Goal: Communication & Community: Answer question/provide support

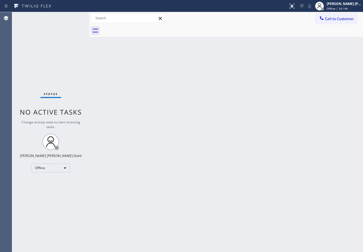
drag, startPoint x: 233, startPoint y: 29, endPoint x: 266, endPoint y: 28, distance: 33.3
click at [237, 31] on div at bounding box center [232, 31] width 262 height 12
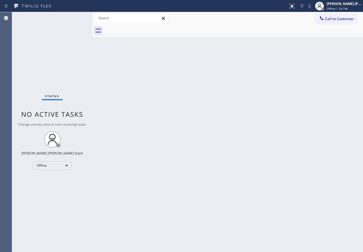
drag, startPoint x: 89, startPoint y: 17, endPoint x: 193, endPoint y: 132, distance: 154.8
click at [92, 25] on div at bounding box center [92, 132] width 0 height 240
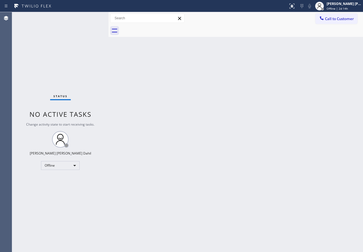
drag, startPoint x: 193, startPoint y: 132, endPoint x: 299, endPoint y: 182, distance: 117.3
click at [270, 166] on div "Back to Dashboard Change Sender ID Customers Technicians Select a contact Outbo…" at bounding box center [236, 132] width 254 height 240
drag, startPoint x: 338, startPoint y: 13, endPoint x: 332, endPoint y: 21, distance: 10.7
click at [338, 13] on div "Call to Customer Outbound call Location Search location Your caller id phone nu…" at bounding box center [236, 18] width 254 height 12
click at [333, 11] on div "[PERSON_NAME] [PERSON_NAME] Dahil Offline | 2d 15h" at bounding box center [338, 6] width 50 height 12
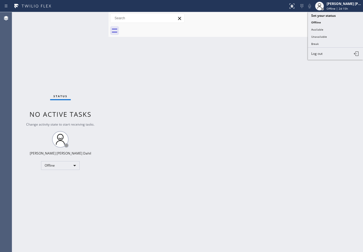
click at [330, 30] on button "Available" at bounding box center [335, 29] width 55 height 7
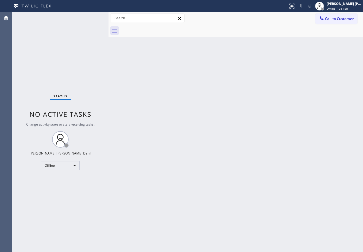
click at [324, 41] on div "Back to Dashboard Change Sender ID Customers Technicians Select a contact Outbo…" at bounding box center [236, 132] width 254 height 240
click at [285, 133] on div "Back to Dashboard Change Sender ID Customers Technicians Select a contact Outbo…" at bounding box center [236, 132] width 254 height 240
click at [269, 194] on div "Back to Dashboard Change Sender ID Customers Technicians Select a contact Outbo…" at bounding box center [236, 132] width 254 height 240
drag, startPoint x: 285, startPoint y: 210, endPoint x: 299, endPoint y: 235, distance: 29.3
click at [297, 224] on div "Back to Dashboard Change Sender ID Customers Technicians Select a contact Outbo…" at bounding box center [236, 132] width 254 height 240
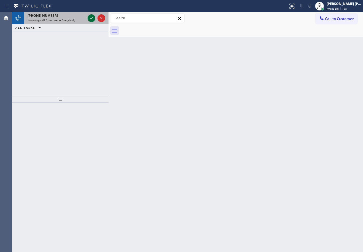
drag, startPoint x: 63, startPoint y: 18, endPoint x: 89, endPoint y: 18, distance: 26.7
click at [63, 18] on span "Incoming call from queue Everybody" at bounding box center [52, 20] width 48 height 4
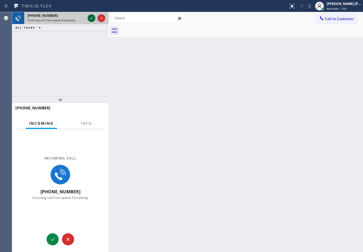
click at [90, 18] on icon at bounding box center [91, 18] width 7 height 7
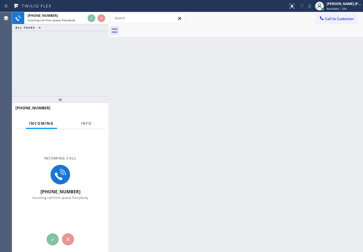
click at [86, 121] on span "Info" at bounding box center [86, 123] width 11 height 5
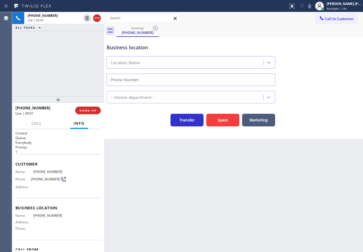
drag, startPoint x: 109, startPoint y: 24, endPoint x: 105, endPoint y: 25, distance: 4.5
click at [104, 25] on div at bounding box center [104, 132] width 0 height 240
click at [299, 34] on div "booking [PHONE_NUMBER]" at bounding box center [239, 31] width 247 height 12
click at [295, 5] on icon at bounding box center [292, 6] width 7 height 7
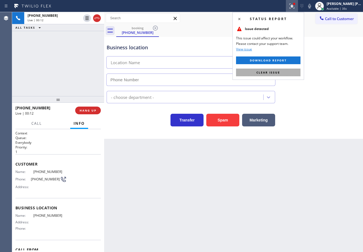
click at [293, 72] on button "Clear issue" at bounding box center [268, 73] width 64 height 8
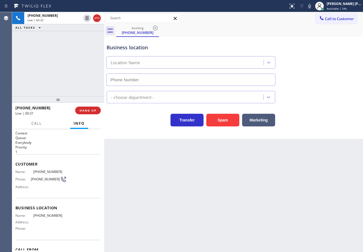
click at [150, 169] on div "Back to Dashboard Change Sender ID Customers Technicians Select a contact Outbo…" at bounding box center [233, 132] width 259 height 240
click at [305, 64] on div "Business location Location Name" at bounding box center [233, 61] width 256 height 50
click at [190, 189] on div "Back to Dashboard Change Sender ID Customers Technicians Select a contact Outbo…" at bounding box center [233, 132] width 259 height 240
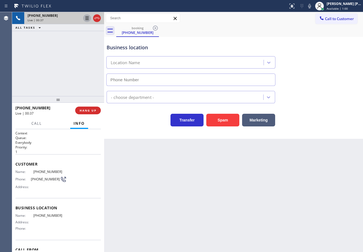
click at [86, 19] on icon at bounding box center [87, 18] width 3 height 4
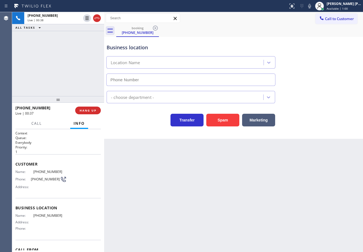
drag, startPoint x: 78, startPoint y: 46, endPoint x: 81, endPoint y: 47, distance: 3.3
click at [81, 47] on div "[PHONE_NUMBER] Live | 00:38 ALL TASKS ALL TASKS ACTIVE TASKS TASKS IN WRAP UP" at bounding box center [58, 54] width 92 height 84
click at [313, 7] on icon at bounding box center [309, 6] width 7 height 7
click at [315, 29] on div "Call to Customer Outbound call Location Search location Your caller id phone nu…" at bounding box center [233, 24] width 259 height 25
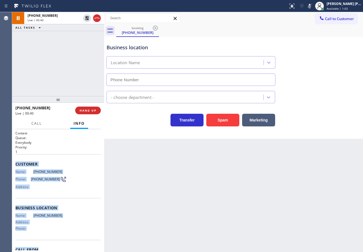
scroll to position [31, 0]
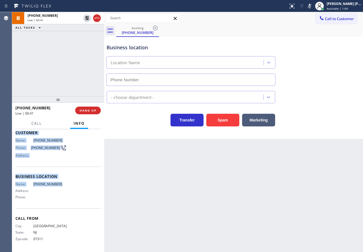
drag, startPoint x: 15, startPoint y: 162, endPoint x: 61, endPoint y: 184, distance: 51.2
click at [61, 184] on div "Context Queue: Everybody Priority: 1 Customer Name: [PHONE_NUMBER] Phone: [PHON…" at bounding box center [58, 190] width 92 height 123
copy div "Customer Name: [PHONE_NUMBER] Phone: [PHONE_NUMBER] Address: Business location …"
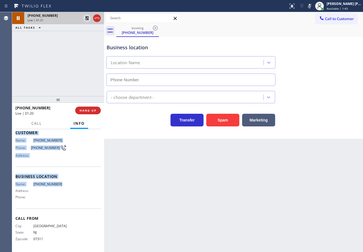
drag, startPoint x: 56, startPoint y: 48, endPoint x: 77, endPoint y: 20, distance: 34.9
click at [56, 47] on div "[PHONE_NUMBER] Live | 01:21 ALL TASKS ALL TASKS ACTIVE TASKS TASKS IN WRAP UP" at bounding box center [58, 54] width 92 height 84
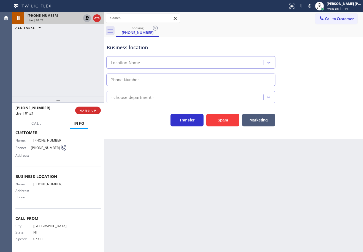
click at [86, 18] on icon at bounding box center [87, 18] width 4 height 4
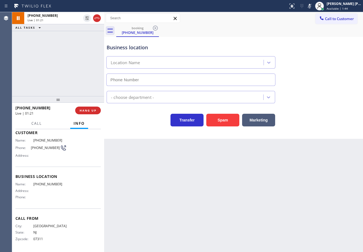
click at [80, 27] on div "ALL TASKS ALL TASKS ACTIVE TASKS TASKS IN WRAP UP" at bounding box center [58, 27] width 92 height 7
click at [313, 7] on icon at bounding box center [309, 6] width 7 height 7
drag, startPoint x: 312, startPoint y: 54, endPoint x: 280, endPoint y: 103, distance: 58.7
click at [312, 55] on div "Business location Location Name" at bounding box center [233, 61] width 256 height 50
click at [76, 110] on button "HANG UP" at bounding box center [88, 111] width 26 height 8
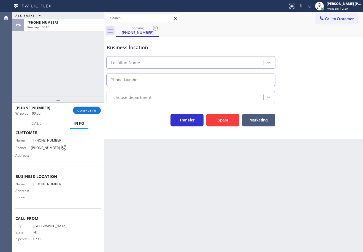
drag, startPoint x: 49, startPoint y: 71, endPoint x: 64, endPoint y: 83, distance: 20.0
click at [51, 73] on div "ALL TASKS ALL TASKS ACTIVE TASKS TASKS IN WRAP UP [PHONE_NUMBER] Wrap up | 00:00" at bounding box center [58, 54] width 92 height 84
click at [85, 111] on span "COMPLETE" at bounding box center [86, 111] width 19 height 4
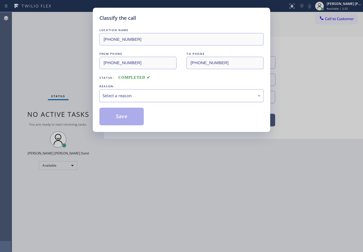
click at [109, 90] on div "Select a reason" at bounding box center [181, 95] width 164 height 13
click at [113, 119] on button "Save" at bounding box center [121, 117] width 44 height 18
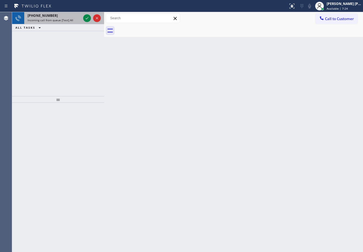
click at [67, 21] on span "Incoming call from queue [Test] All" at bounding box center [51, 20] width 46 height 4
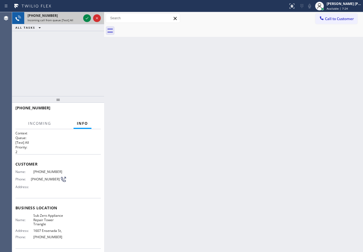
click at [68, 21] on span "Incoming call from queue [Test] All" at bounding box center [51, 20] width 46 height 4
click at [86, 19] on icon at bounding box center [87, 18] width 7 height 7
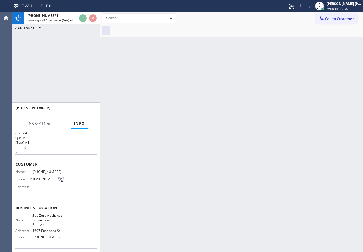
drag, startPoint x: 105, startPoint y: 25, endPoint x: 101, endPoint y: 26, distance: 4.3
click at [100, 26] on div at bounding box center [100, 132] width 0 height 240
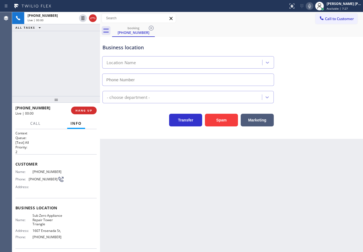
type input "[PHONE_NUMBER]"
drag, startPoint x: 45, startPoint y: 68, endPoint x: 51, endPoint y: 217, distance: 149.4
click at [47, 72] on div "[PHONE_NUMBER] Live | 00:09 ALL TASKS ALL TASKS ACTIVE TASKS TASKS IN WRAP UP" at bounding box center [56, 54] width 88 height 84
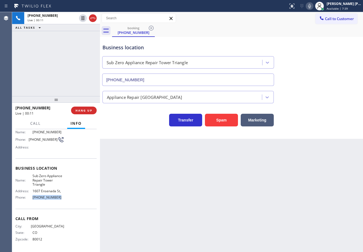
drag, startPoint x: 65, startPoint y: 195, endPoint x: 58, endPoint y: 82, distance: 113.7
click at [31, 198] on div "Name: Sub Zero Appliance Repair Tower Triangle Address: [GEOGRAPHIC_DATA] Phone…" at bounding box center [55, 188] width 81 height 28
copy div "[PHONE_NUMBER]"
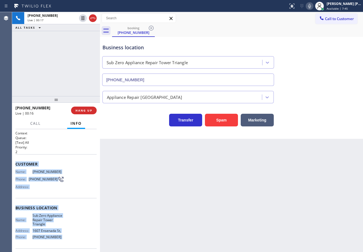
scroll to position [40, 0]
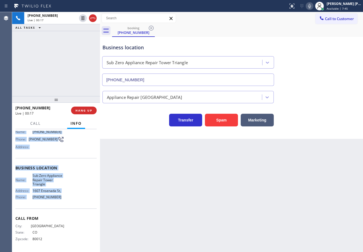
drag, startPoint x: 14, startPoint y: 163, endPoint x: 63, endPoint y: 198, distance: 60.4
click at [62, 200] on div "Context Queue: [Test] All Priority: 2 Customer Name: [PHONE_NUMBER] Phone: [PHO…" at bounding box center [56, 190] width 88 height 123
copy div "Customer Name: [PHONE_NUMBER] Phone: [PHONE_NUMBER] Address: Business location …"
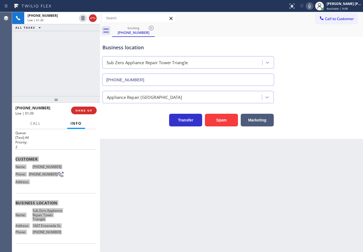
scroll to position [40, 0]
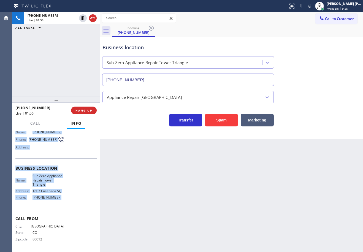
drag, startPoint x: 317, startPoint y: 6, endPoint x: 173, endPoint y: 30, distance: 145.5
click at [311, 6] on icon at bounding box center [309, 6] width 3 height 4
click at [80, 18] on icon at bounding box center [83, 18] width 7 height 7
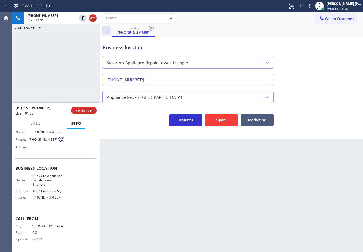
click at [78, 40] on div "[PHONE_NUMBER] Live | 01:58 ALL TASKS ALL TASKS ACTIVE TASKS TASKS IN WRAP UP" at bounding box center [56, 54] width 88 height 84
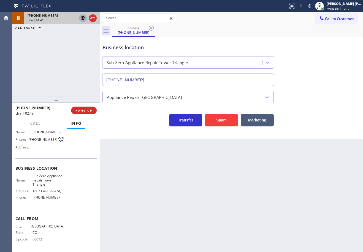
click at [81, 17] on icon at bounding box center [83, 18] width 7 height 7
drag, startPoint x: 82, startPoint y: 38, endPoint x: 120, endPoint y: 39, distance: 38.3
click at [82, 38] on div "[PHONE_NUMBER] Live | 02:49 ALL TASKS ALL TASKS ACTIVE TASKS TASKS IN WRAP UP" at bounding box center [56, 54] width 88 height 84
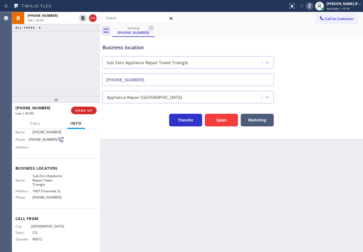
click at [311, 7] on icon at bounding box center [309, 6] width 3 height 4
click at [321, 131] on div "Business location Sub Zero Appliance Repair [GEOGRAPHIC_DATA] [PHONE_NUMBER] Ap…" at bounding box center [231, 88] width 263 height 102
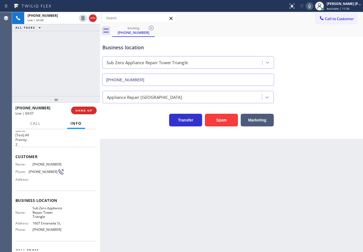
scroll to position [0, 0]
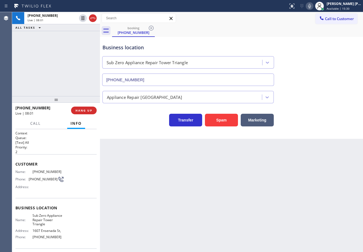
click at [287, 46] on div "Business location Sub Zero Appliance Repair [GEOGRAPHIC_DATA] [PHONE_NUMBER]" at bounding box center [231, 61] width 260 height 50
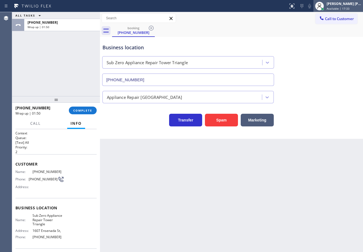
click at [324, 8] on div at bounding box center [323, 9] width 4 height 4
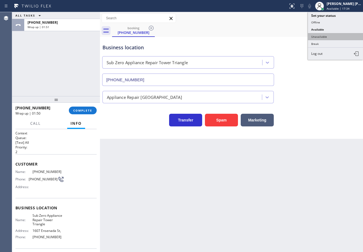
click at [321, 38] on button "Unavailable" at bounding box center [335, 36] width 55 height 7
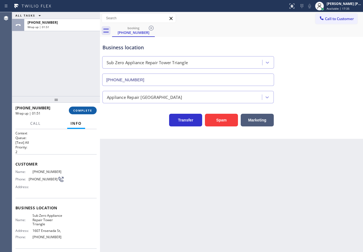
click at [84, 110] on span "COMPLETE" at bounding box center [82, 111] width 19 height 4
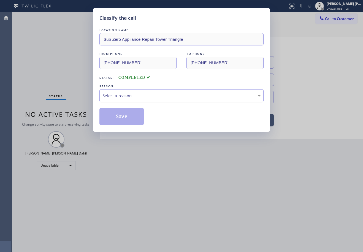
drag, startPoint x: 117, startPoint y: 93, endPoint x: 119, endPoint y: 101, distance: 7.9
click at [116, 94] on div "Select a reason" at bounding box center [181, 96] width 158 height 6
drag, startPoint x: 122, startPoint y: 117, endPoint x: 95, endPoint y: 58, distance: 65.1
click at [122, 118] on button "Save" at bounding box center [121, 117] width 44 height 18
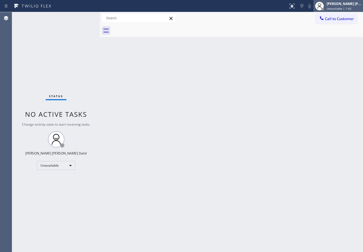
click at [341, 5] on div "[PERSON_NAME] [PERSON_NAME] Dahil" at bounding box center [344, 3] width 35 height 5
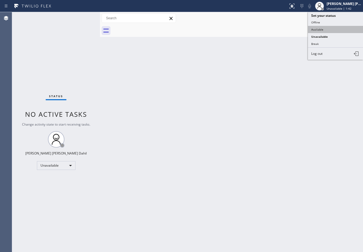
click at [338, 29] on button "Available" at bounding box center [335, 29] width 55 height 7
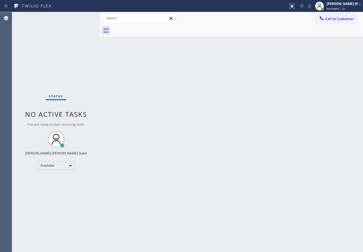
drag, startPoint x: 264, startPoint y: 128, endPoint x: 340, endPoint y: 192, distance: 99.0
click at [294, 148] on div "Back to Dashboard Change Sender ID Customers Technicians Select a contact Outbo…" at bounding box center [231, 132] width 263 height 240
click at [310, 230] on div "Back to Dashboard Change Sender ID Customers Technicians Select a contact Outbo…" at bounding box center [231, 132] width 263 height 240
click at [287, 209] on div "Back to Dashboard Change Sender ID Customers Technicians Select a contact Outbo…" at bounding box center [231, 132] width 263 height 240
drag, startPoint x: 145, startPoint y: 165, endPoint x: 164, endPoint y: 172, distance: 20.4
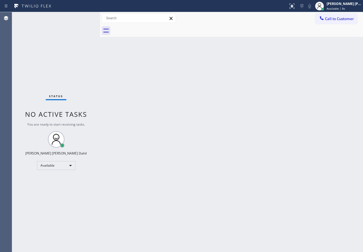
click at [146, 164] on div "Back to Dashboard Change Sender ID Customers Technicians Select a contact Outbo…" at bounding box center [231, 132] width 263 height 240
click at [272, 36] on div at bounding box center [237, 31] width 251 height 12
click at [227, 176] on div "Back to Dashboard Change Sender ID Customers Technicians Select a contact Outbo…" at bounding box center [231, 132] width 263 height 240
click at [153, 34] on div at bounding box center [237, 31] width 251 height 12
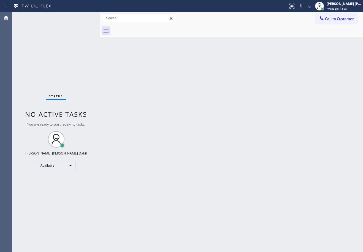
drag, startPoint x: 221, startPoint y: 100, endPoint x: 293, endPoint y: 158, distance: 93.0
click at [220, 103] on div "Back to Dashboard Change Sender ID Customers Technicians Select a contact Outbo…" at bounding box center [231, 132] width 263 height 240
click at [232, 195] on div "Back to Dashboard Change Sender ID Customers Technicians Select a contact Outbo…" at bounding box center [231, 132] width 263 height 240
click at [83, 18] on div "Status No active tasks You are ready to start receiving tasks. [PERSON_NAME] [P…" at bounding box center [56, 132] width 88 height 240
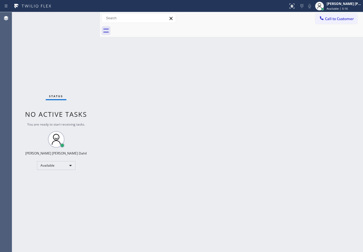
drag, startPoint x: 211, startPoint y: 71, endPoint x: 257, endPoint y: 106, distance: 58.2
click at [212, 73] on div "Back to Dashboard Change Sender ID Customers Technicians Select a contact Outbo…" at bounding box center [231, 132] width 263 height 240
click at [269, 213] on div "Back to Dashboard Change Sender ID Customers Technicians Select a contact Outbo…" at bounding box center [231, 132] width 263 height 240
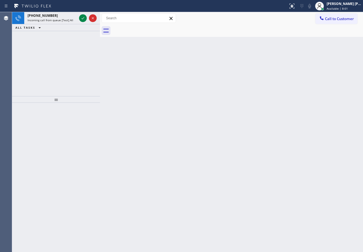
click at [95, 0] on html "Status report No issues detected If you experience an issue, please download th…" at bounding box center [181, 126] width 363 height 252
click at [83, 18] on icon at bounding box center [83, 18] width 3 height 2
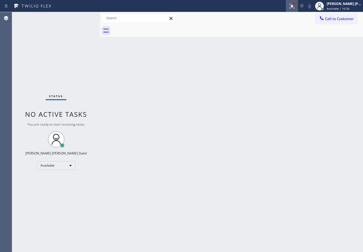
click at [294, 6] on icon at bounding box center [291, 6] width 5 height 5
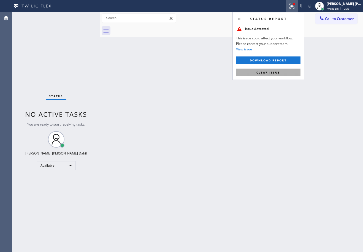
click at [286, 73] on button "Clear issue" at bounding box center [268, 73] width 64 height 8
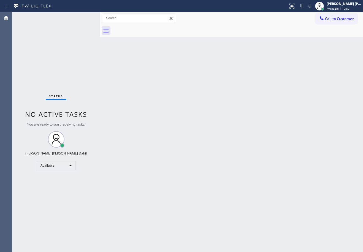
click at [245, 111] on div "Back to Dashboard Change Sender ID Customers Technicians Select a contact Outbo…" at bounding box center [231, 132] width 263 height 240
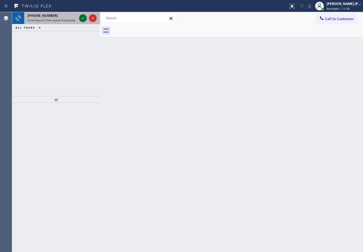
click at [83, 18] on icon at bounding box center [83, 18] width 3 height 2
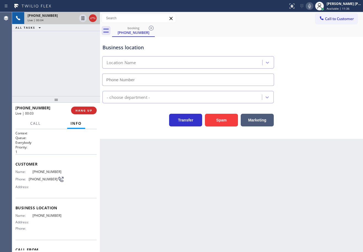
drag, startPoint x: 252, startPoint y: 232, endPoint x: 143, endPoint y: 209, distance: 111.8
click at [223, 224] on div "Back to Dashboard Change Sender ID Customers Technicians Select a contact Outbo…" at bounding box center [231, 132] width 263 height 240
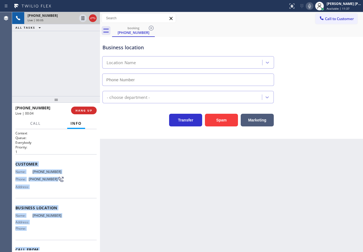
scroll to position [31, 0]
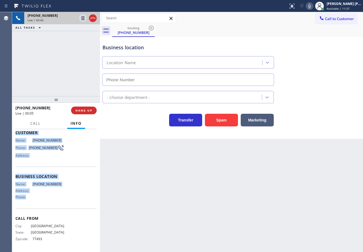
drag, startPoint x: 13, startPoint y: 163, endPoint x: 53, endPoint y: 200, distance: 53.8
click at [53, 200] on div "Context Queue: Everybody Priority: 1 Customer Name: [PHONE_NUMBER] Phone: [PHON…" at bounding box center [56, 190] width 88 height 123
copy div "Customer Name: [PHONE_NUMBER] Phone: [PHONE_NUMBER] Address: Business location …"
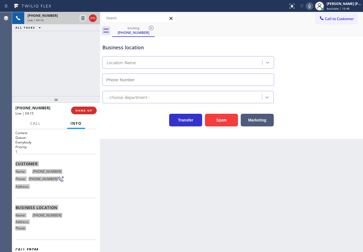
scroll to position [0, 0]
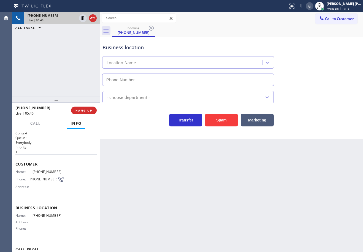
click at [262, 200] on div "Back to Dashboard Change Sender ID Customers Technicians Select a contact Outbo…" at bounding box center [231, 132] width 263 height 240
click at [262, 199] on div "Back to Dashboard Change Sender ID Customers Technicians Select a contact Outbo…" at bounding box center [231, 132] width 263 height 240
click at [53, 46] on div "[PHONE_NUMBER] Live | 06:13 ALL TASKS ALL TASKS ACTIVE TASKS TASKS IN WRAP UP" at bounding box center [56, 54] width 88 height 84
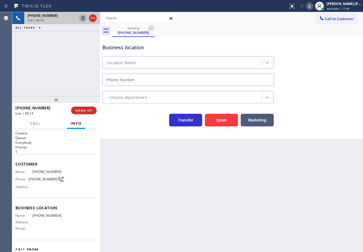
click at [81, 19] on icon at bounding box center [83, 18] width 7 height 7
click at [313, 7] on icon at bounding box center [309, 6] width 7 height 7
drag, startPoint x: 321, startPoint y: 48, endPoint x: 321, endPoint y: 53, distance: 4.7
click at [321, 51] on div "Business location Location Name" at bounding box center [231, 61] width 260 height 50
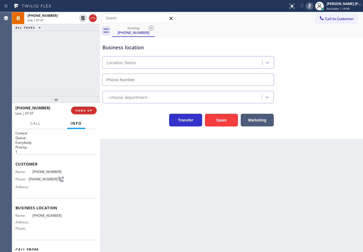
click at [271, 29] on div "booking [PHONE_NUMBER]" at bounding box center [237, 31] width 251 height 12
click at [237, 36] on div "booking [PHONE_NUMBER]" at bounding box center [237, 31] width 251 height 12
drag, startPoint x: 316, startPoint y: 6, endPoint x: 310, endPoint y: 25, distance: 19.9
click at [311, 6] on icon at bounding box center [309, 6] width 3 height 4
click at [314, 22] on div "Call to Customer Outbound call Location Search location Your caller id phone nu…" at bounding box center [231, 18] width 263 height 10
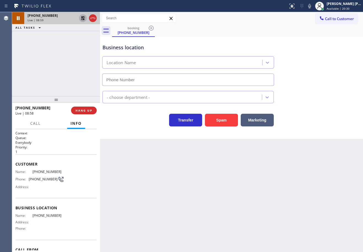
click at [83, 18] on icon at bounding box center [83, 18] width 7 height 7
click at [76, 35] on div "[PHONE_NUMBER] Live | 08:59 ALL TASKS ALL TASKS ACTIVE TASKS TASKS IN WRAP UP" at bounding box center [56, 54] width 88 height 84
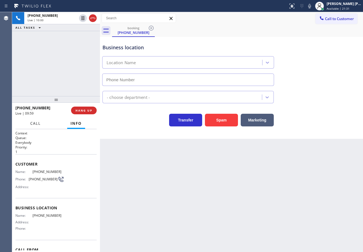
click at [36, 124] on span "Call" at bounding box center [35, 123] width 10 height 5
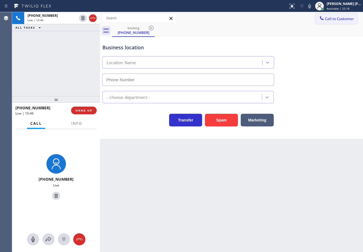
click at [335, 18] on span "Call to Customer" at bounding box center [339, 18] width 29 height 5
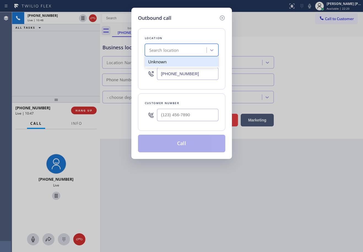
click at [191, 52] on div "Search location" at bounding box center [177, 50] width 60 height 10
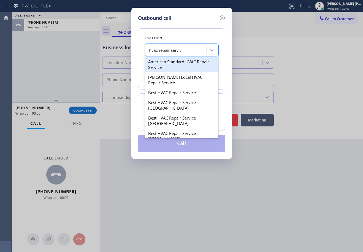
type input "hvac repair service"
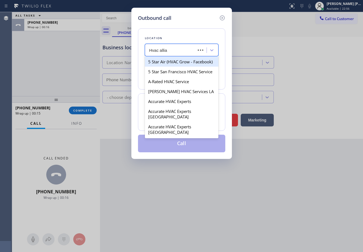
type input "Hvac allian"
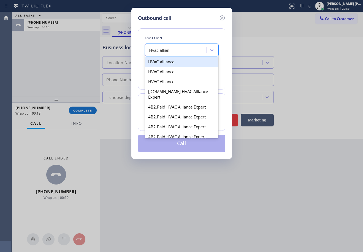
click at [186, 62] on div "HVAC Alliance" at bounding box center [182, 62] width 74 height 10
type input "[PHONE_NUMBER]"
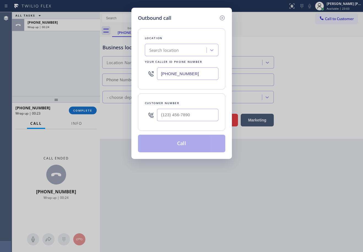
click at [198, 74] on input "[PHONE_NUMBER]" at bounding box center [187, 73] width 61 height 12
click at [182, 53] on div "Search location" at bounding box center [177, 50] width 60 height 10
type input "hvac alliance"
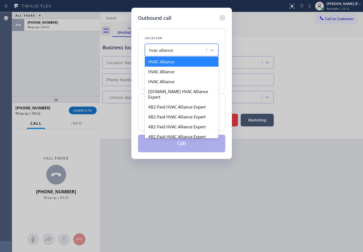
click at [176, 64] on div "HVAC Alliance" at bounding box center [182, 62] width 74 height 10
type input "[PHONE_NUMBER]"
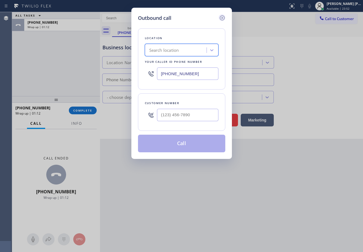
click at [220, 18] on icon at bounding box center [222, 18] width 7 height 7
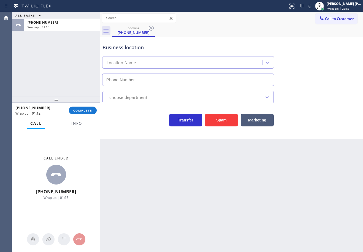
drag, startPoint x: 73, startPoint y: 65, endPoint x: 88, endPoint y: 104, distance: 41.6
click at [77, 67] on div "ALL TASKS ALL TASKS ACTIVE TASKS TASKS IN WRAP UP [PHONE_NUMBER] Wrap up | 01:13" at bounding box center [56, 54] width 88 height 84
click at [88, 111] on span "COMPLETE" at bounding box center [82, 111] width 19 height 4
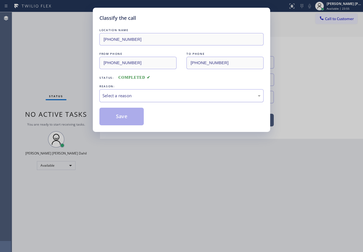
drag, startPoint x: 134, startPoint y: 96, endPoint x: 133, endPoint y: 100, distance: 3.9
click at [133, 98] on div "Select a reason" at bounding box center [181, 96] width 158 height 6
click at [126, 117] on button "Save" at bounding box center [121, 117] width 44 height 18
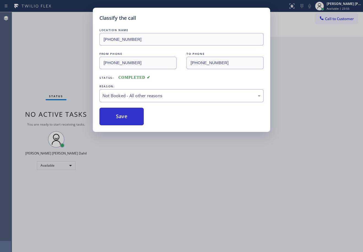
click at [126, 117] on button "Save" at bounding box center [121, 117] width 44 height 18
drag, startPoint x: 185, startPoint y: 170, endPoint x: 212, endPoint y: 174, distance: 27.8
click at [192, 172] on div "Classify the call LOCATION NAME [PHONE_NUMBER] FROM PHONE [PHONE_NUMBER] TO PHO…" at bounding box center [181, 126] width 363 height 252
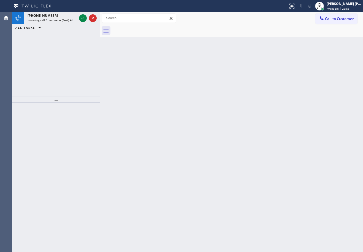
click at [262, 208] on div "Back to Dashboard Change Sender ID Customers Technicians Select a contact Outbo…" at bounding box center [231, 132] width 263 height 240
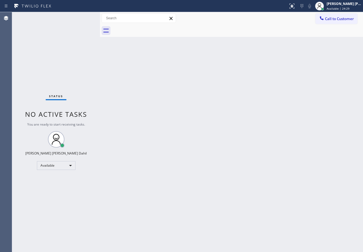
click at [237, 148] on div "Back to Dashboard Change Sender ID Customers Technicians Select a contact Outbo…" at bounding box center [231, 132] width 263 height 240
click at [83, 18] on div "Status No active tasks You are ready to start receiving tasks. [PERSON_NAME] [P…" at bounding box center [56, 132] width 88 height 240
click at [128, 66] on div "Back to Dashboard Change Sender ID Customers Technicians Select a contact Outbo…" at bounding box center [231, 132] width 263 height 240
click at [115, 44] on div "Back to Dashboard Change Sender ID Customers Technicians Select a contact Outbo…" at bounding box center [231, 132] width 263 height 240
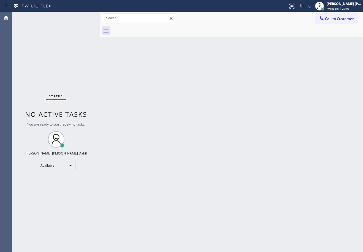
click at [122, 103] on div "Back to Dashboard Change Sender ID Customers Technicians Select a contact Outbo…" at bounding box center [231, 132] width 263 height 240
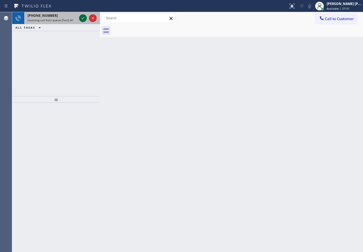
click at [83, 18] on icon at bounding box center [83, 18] width 3 height 2
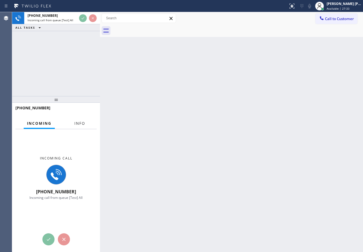
click at [81, 125] on span "Info" at bounding box center [79, 123] width 11 height 5
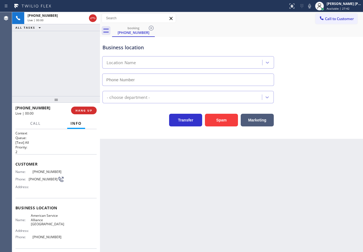
type input "[PHONE_NUMBER]"
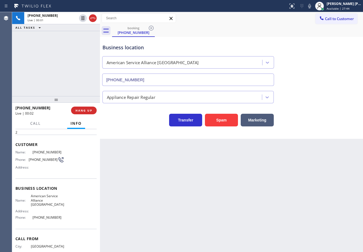
scroll to position [40, 0]
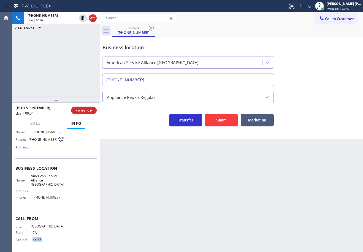
drag, startPoint x: 48, startPoint y: 240, endPoint x: 30, endPoint y: 240, distance: 18.2
click at [30, 240] on div "Zipcode: 92806" at bounding box center [39, 239] width 49 height 4
copy div "92806"
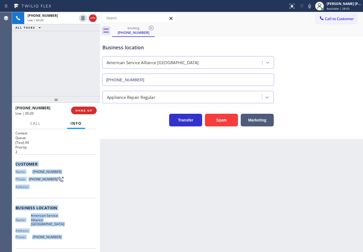
scroll to position [40, 0]
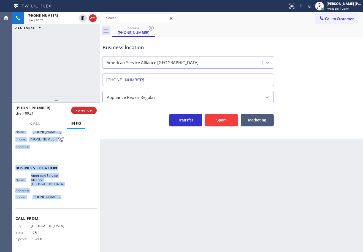
drag, startPoint x: 15, startPoint y: 161, endPoint x: 129, endPoint y: 189, distance: 117.5
click at [64, 201] on div "Context Queue: [Test] All Priority: 2 Customer Name: [PHONE_NUMBER] Phone: [PHO…" at bounding box center [56, 190] width 88 height 123
copy div "Customer Name: [PHONE_NUMBER] Phone: [PHONE_NUMBER] Address: Business location …"
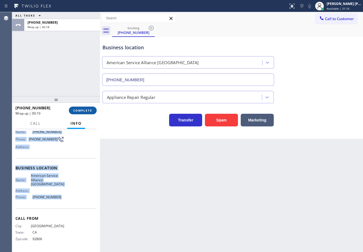
click at [84, 112] on span "COMPLETE" at bounding box center [82, 111] width 19 height 4
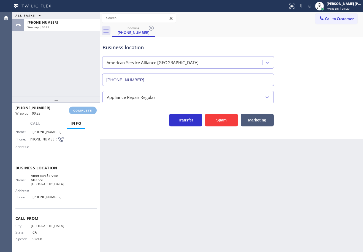
drag, startPoint x: 62, startPoint y: 78, endPoint x: 59, endPoint y: 76, distance: 3.5
click at [60, 76] on div "ALL TASKS ALL TASKS ACTIVE TASKS TASKS IN WRAP UP [PHONE_NUMBER] Wrap up | 00:22" at bounding box center [56, 54] width 88 height 84
click at [74, 112] on span "COMPLETE" at bounding box center [82, 111] width 19 height 4
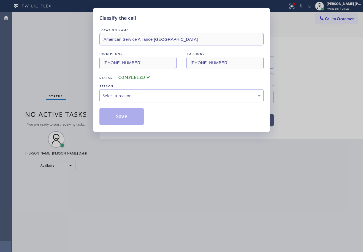
click at [124, 91] on div "Select a reason" at bounding box center [181, 95] width 164 height 13
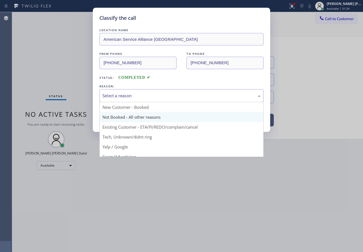
click at [118, 120] on button "Save" at bounding box center [121, 117] width 44 height 18
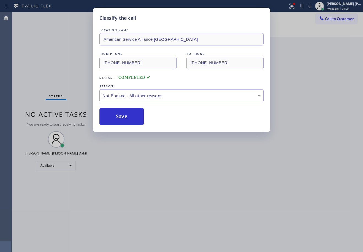
click at [118, 120] on button "Save" at bounding box center [121, 117] width 44 height 18
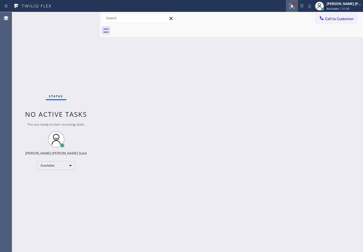
click at [293, 7] on div at bounding box center [292, 6] width 12 height 7
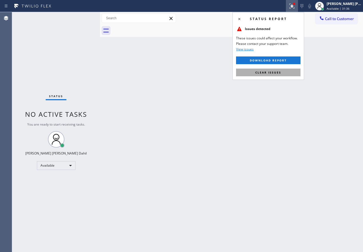
click at [279, 72] on span "Clear issues" at bounding box center [268, 72] width 26 height 4
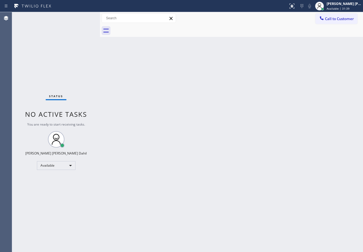
drag, startPoint x: 223, startPoint y: 159, endPoint x: 198, endPoint y: 157, distance: 25.2
click at [223, 159] on div "Back to Dashboard Change Sender ID Customers Technicians Select a contact Outbo…" at bounding box center [231, 132] width 263 height 240
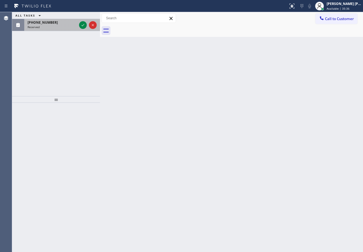
drag, startPoint x: 67, startPoint y: 21, endPoint x: 72, endPoint y: 23, distance: 5.1
click at [67, 22] on div "[PHONE_NUMBER]" at bounding box center [52, 22] width 49 height 5
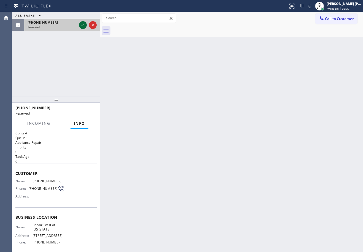
click at [81, 24] on icon at bounding box center [83, 25] width 7 height 7
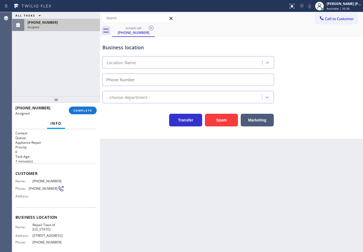
type input "[PHONE_NUMBER]"
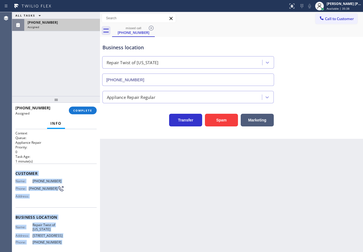
scroll to position [53, 0]
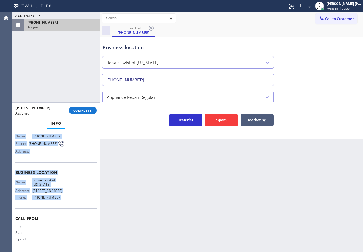
drag, startPoint x: 15, startPoint y: 174, endPoint x: 63, endPoint y: 149, distance: 54.0
click at [64, 202] on div "Context Queue: Appliance Repair Priority: 0 Task Age: [DEMOGRAPHIC_DATA] minute…" at bounding box center [56, 190] width 88 height 123
copy div "Customer Name: [PHONE_NUMBER] Phone: [PHONE_NUMBER] Address: Business location …"
click at [75, 113] on button "COMPLETE" at bounding box center [83, 111] width 28 height 8
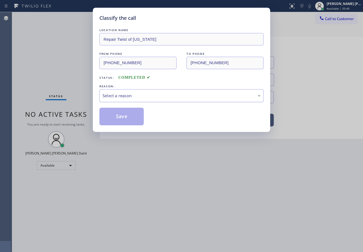
click at [113, 95] on div "Select a reason" at bounding box center [181, 96] width 158 height 6
drag, startPoint x: 113, startPoint y: 118, endPoint x: 113, endPoint y: 114, distance: 3.3
click at [113, 115] on button "Save" at bounding box center [121, 117] width 44 height 18
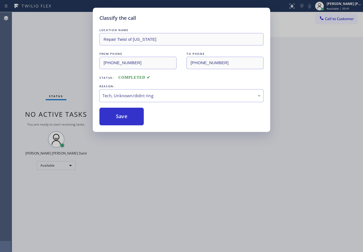
drag, startPoint x: 113, startPoint y: 114, endPoint x: 170, endPoint y: 115, distance: 56.7
click at [113, 114] on button "Save" at bounding box center [121, 117] width 44 height 18
click at [151, 114] on div "Save" at bounding box center [181, 117] width 164 height 18
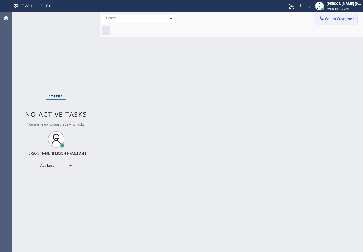
click at [338, 20] on span "Call to Customer" at bounding box center [339, 18] width 29 height 5
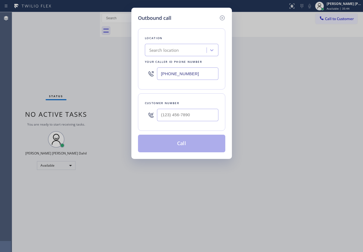
click at [200, 123] on div at bounding box center [187, 115] width 61 height 18
click at [205, 118] on input "(___) ___-____" at bounding box center [187, 115] width 61 height 12
paste input "929) 602-5881"
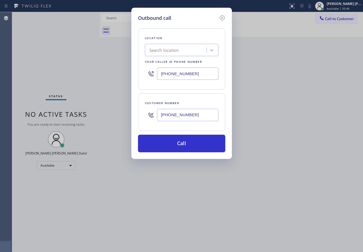
type input "[PHONE_NUMBER]"
click at [194, 74] on input "[PHONE_NUMBER]" at bounding box center [187, 73] width 61 height 12
paste input "47) 284-6179"
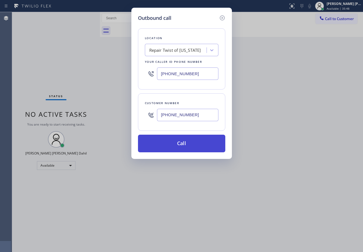
type input "[PHONE_NUMBER]"
click at [184, 141] on button "Call" at bounding box center [181, 144] width 87 height 18
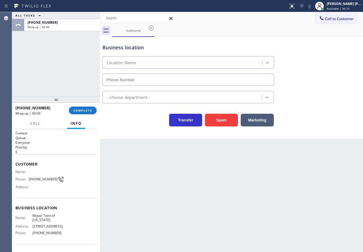
type input "[PHONE_NUMBER]"
click at [80, 111] on span "COMPLETE" at bounding box center [82, 111] width 19 height 4
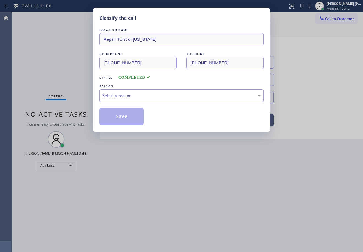
click at [127, 95] on div "Select a reason" at bounding box center [181, 96] width 158 height 6
click at [127, 119] on button "Save" at bounding box center [121, 117] width 44 height 18
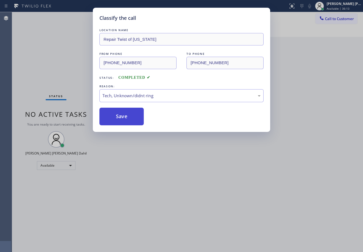
click at [127, 119] on button "Save" at bounding box center [121, 117] width 44 height 18
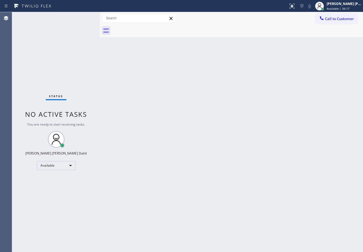
click at [154, 94] on div "Back to Dashboard Change Sender ID Customers Technicians Select a contact Outbo…" at bounding box center [231, 132] width 263 height 240
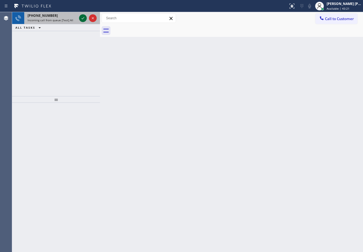
click at [83, 18] on icon at bounding box center [83, 18] width 3 height 2
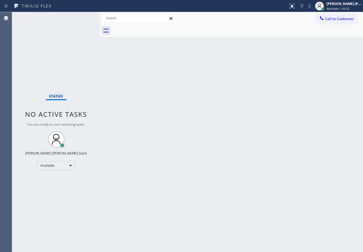
click at [83, 18] on div "Status No active tasks You are ready to start receiving tasks. [PERSON_NAME] [P…" at bounding box center [56, 132] width 88 height 240
click at [73, 31] on div "Status No active tasks You are ready to start receiving tasks. [PERSON_NAME] [P…" at bounding box center [56, 132] width 88 height 240
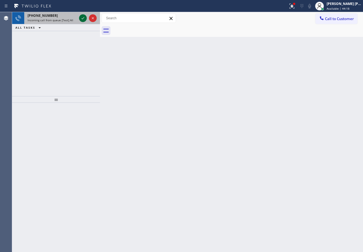
click at [83, 18] on icon at bounding box center [83, 18] width 3 height 2
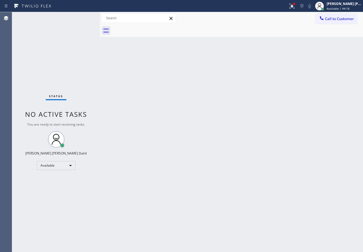
click at [83, 18] on div "Status No active tasks You are ready to start receiving tasks. [PERSON_NAME] [P…" at bounding box center [56, 132] width 88 height 240
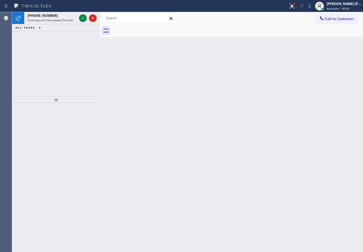
click at [83, 18] on icon at bounding box center [83, 18] width 3 height 2
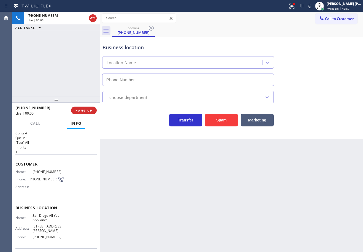
type input "[PHONE_NUMBER]"
click at [167, 180] on div "Back to Dashboard Change Sender ID Customers Technicians Select a contact Outbo…" at bounding box center [231, 132] width 263 height 240
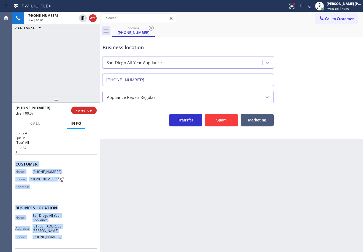
scroll to position [36, 0]
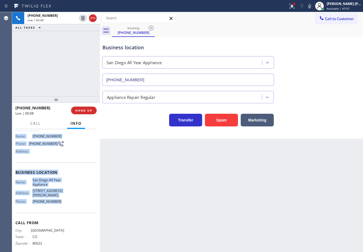
drag, startPoint x: 13, startPoint y: 162, endPoint x: 62, endPoint y: 203, distance: 63.8
click at [62, 203] on div "Context Queue: [Test] All Priority: 1 Customer Name: [PHONE_NUMBER] Phone: [PHO…" at bounding box center [56, 190] width 88 height 123
copy div "Customer Name: [PHONE_NUMBER] Phone: [PHONE_NUMBER] Address: Business location …"
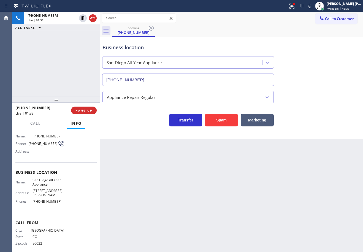
click at [318, 96] on div "Appliance Repair Regular" at bounding box center [231, 96] width 260 height 15
drag, startPoint x: 313, startPoint y: 66, endPoint x: 355, endPoint y: 74, distance: 43.4
click at [315, 68] on div "Business location [GEOGRAPHIC_DATA] All Year Appliance [PHONE_NUMBER]" at bounding box center [231, 61] width 260 height 50
click at [313, 9] on icon at bounding box center [309, 6] width 7 height 7
click at [324, 51] on div "Business location [GEOGRAPHIC_DATA] All Year Appliance [PHONE_NUMBER]" at bounding box center [231, 61] width 260 height 50
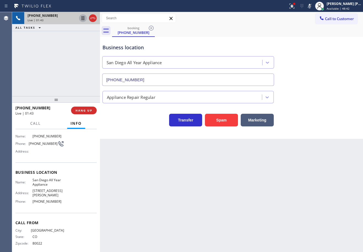
click at [83, 19] on icon at bounding box center [83, 18] width 3 height 4
click at [71, 44] on div "[PHONE_NUMBER] Live | 04:31 ALL TASKS ALL TASKS ACTIVE TASKS TASKS IN WRAP UP" at bounding box center [56, 54] width 88 height 84
click at [82, 19] on icon at bounding box center [83, 18] width 7 height 7
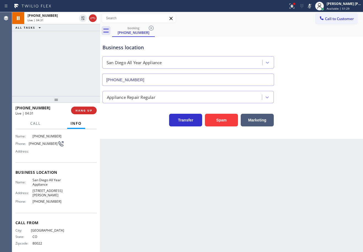
drag, startPoint x: 74, startPoint y: 42, endPoint x: 85, endPoint y: 40, distance: 11.0
click at [82, 40] on div "[PHONE_NUMBER] Live | 04:31 ALL TASKS ALL TASKS ACTIVE TASKS TASKS IN WRAP UP" at bounding box center [56, 54] width 88 height 84
drag, startPoint x: 317, startPoint y: 7, endPoint x: 302, endPoint y: 10, distance: 15.0
click at [313, 8] on icon at bounding box center [309, 6] width 7 height 7
click at [295, 6] on icon at bounding box center [292, 6] width 7 height 7
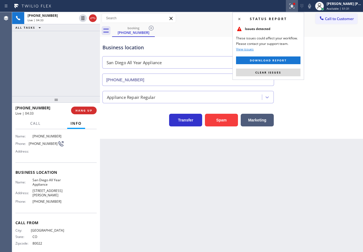
drag, startPoint x: 285, startPoint y: 76, endPoint x: 289, endPoint y: 74, distance: 4.6
click at [285, 75] on button "Clear issues" at bounding box center [268, 73] width 64 height 8
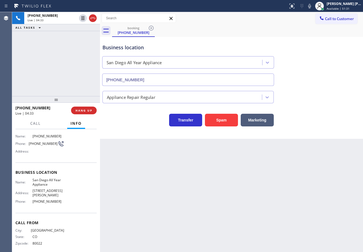
click at [315, 72] on div "Business location [GEOGRAPHIC_DATA] All Year Appliance [PHONE_NUMBER]" at bounding box center [231, 61] width 260 height 50
click at [313, 7] on icon at bounding box center [309, 6] width 7 height 7
click at [313, 6] on icon at bounding box center [309, 6] width 7 height 7
click at [322, 104] on div "Transfer Spam Marketing" at bounding box center [231, 114] width 260 height 23
click at [291, 46] on div "Business location [GEOGRAPHIC_DATA] All Year Appliance [PHONE_NUMBER]" at bounding box center [231, 61] width 260 height 50
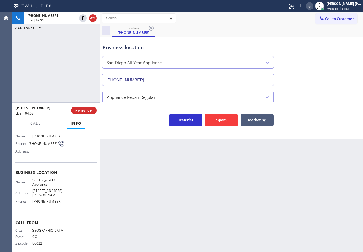
drag, startPoint x: 257, startPoint y: 35, endPoint x: 293, endPoint y: 170, distance: 140.2
click at [257, 35] on div "booking [PHONE_NUMBER]" at bounding box center [237, 31] width 251 height 12
click at [248, 33] on div "booking [PHONE_NUMBER]" at bounding box center [237, 31] width 251 height 12
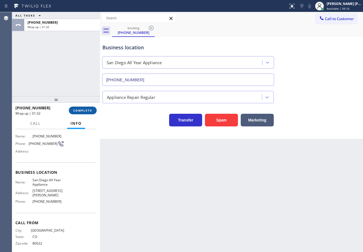
click at [91, 109] on span "COMPLETE" at bounding box center [82, 111] width 19 height 4
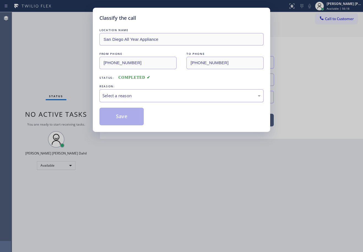
drag, startPoint x: 120, startPoint y: 96, endPoint x: 123, endPoint y: 97, distance: 3.2
click at [120, 95] on div "Select a reason" at bounding box center [181, 96] width 158 height 6
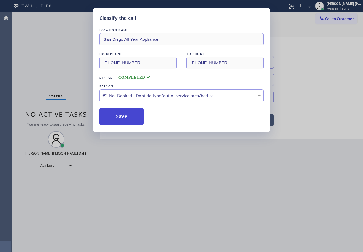
click at [124, 115] on button "Save" at bounding box center [121, 117] width 44 height 18
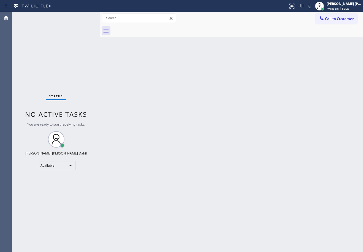
drag, startPoint x: 231, startPoint y: 168, endPoint x: 304, endPoint y: 199, distance: 79.3
click at [234, 170] on div "Back to Dashboard Change Sender ID Customers Technicians Select a contact Outbo…" at bounding box center [231, 132] width 263 height 240
click at [221, 205] on div "Back to Dashboard Change Sender ID Customers Technicians Select a contact Outbo…" at bounding box center [231, 132] width 263 height 240
drag, startPoint x: 56, startPoint y: 38, endPoint x: 86, endPoint y: 42, distance: 29.7
click at [56, 38] on div "Status No active tasks You are ready to start receiving tasks. [PERSON_NAME] [P…" at bounding box center [56, 132] width 88 height 240
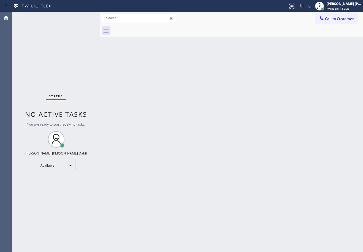
click at [83, 18] on div "Status No active tasks You are ready to start receiving tasks. [PERSON_NAME] [P…" at bounding box center [56, 132] width 88 height 240
click at [242, 106] on div "Back to Dashboard Change Sender ID Customers Technicians Select a contact Outbo…" at bounding box center [231, 132] width 263 height 240
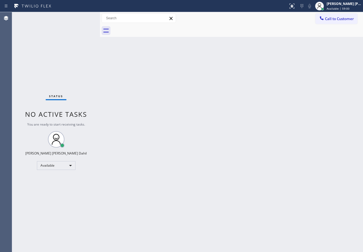
click at [110, 78] on div "Back to Dashboard Change Sender ID Customers Technicians Select a contact Outbo…" at bounding box center [231, 132] width 263 height 240
click at [61, 40] on div "Status No active tasks You are ready to start receiving tasks. [PERSON_NAME] [P…" at bounding box center [56, 132] width 88 height 240
click at [264, 119] on div "Back to Dashboard Change Sender ID Customers Technicians Select a contact Outbo…" at bounding box center [231, 132] width 263 height 240
drag, startPoint x: 281, startPoint y: 184, endPoint x: 268, endPoint y: 183, distance: 12.4
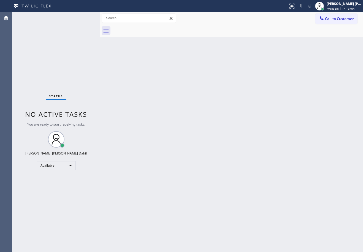
click at [278, 184] on div "Back to Dashboard Change Sender ID Customers Technicians Select a contact Outbo…" at bounding box center [231, 132] width 263 height 240
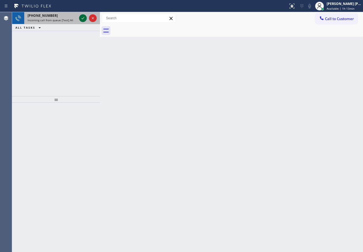
click at [83, 18] on icon at bounding box center [83, 18] width 3 height 2
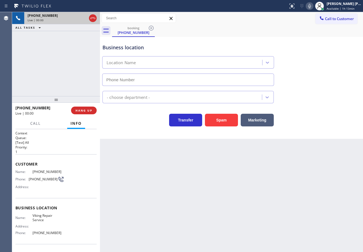
type input "[PHONE_NUMBER]"
drag, startPoint x: 62, startPoint y: 233, endPoint x: 27, endPoint y: 235, distance: 35.6
click at [27, 235] on div "Name: Viking Repair Service Address: Phone: [PHONE_NUMBER]" at bounding box center [55, 225] width 81 height 24
copy div "[PHONE_NUMBER]"
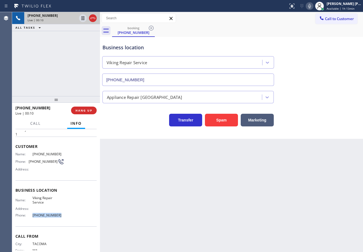
scroll to position [36, 0]
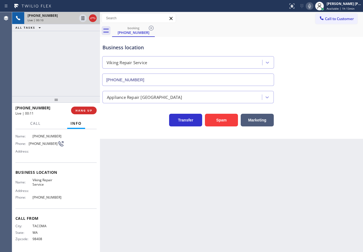
click at [137, 202] on div "Back to Dashboard Change Sender ID Customers Technicians Select a contact Outbo…" at bounding box center [231, 132] width 263 height 240
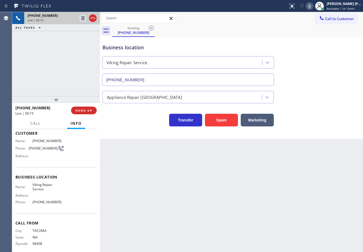
scroll to position [0, 0]
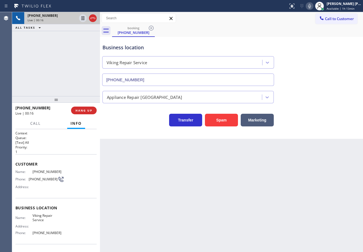
click at [47, 63] on div "[PHONE_NUMBER] Live | 00:16 ALL TASKS ALL TASKS ACTIVE TASKS TASKS IN WRAP UP" at bounding box center [56, 54] width 88 height 84
click at [48, 63] on div "[PHONE_NUMBER] Live | 00:16 ALL TASKS ALL TASKS ACTIVE TASKS TASKS IN WRAP UP" at bounding box center [56, 54] width 88 height 84
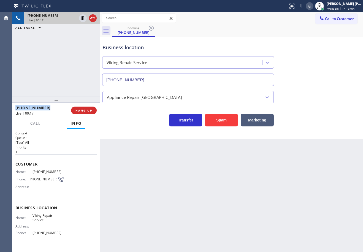
click at [48, 63] on div "[PHONE_NUMBER] Live | 00:17 ALL TASKS ALL TASKS ACTIVE TASKS TASKS IN WRAP UP" at bounding box center [56, 54] width 88 height 84
click at [55, 73] on div "[PHONE_NUMBER] Live | 00:21 ALL TASKS ALL TASKS ACTIVE TASKS TASKS IN WRAP UP" at bounding box center [56, 54] width 88 height 84
click at [57, 75] on div "[PHONE_NUMBER] Live | 00:21 ALL TASKS ALL TASKS ACTIVE TASKS TASKS IN WRAP UP" at bounding box center [56, 54] width 88 height 84
click at [84, 112] on span "HANG UP" at bounding box center [83, 111] width 17 height 4
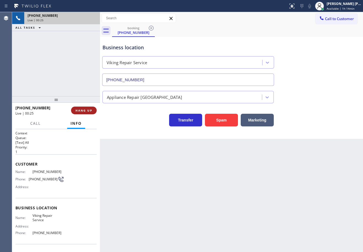
click at [84, 112] on span "HANG UP" at bounding box center [83, 111] width 17 height 4
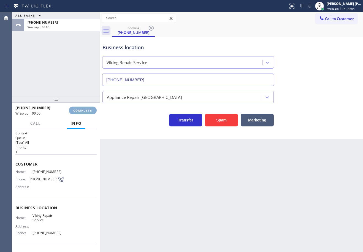
click at [84, 112] on span "COMPLETE" at bounding box center [82, 111] width 19 height 4
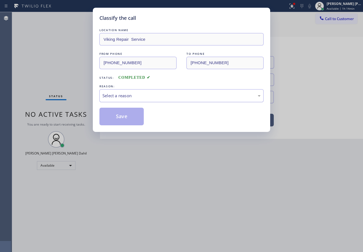
click at [133, 91] on div "Select a reason" at bounding box center [181, 95] width 164 height 13
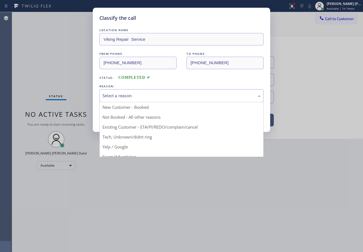
click at [128, 118] on button "Save" at bounding box center [121, 117] width 44 height 18
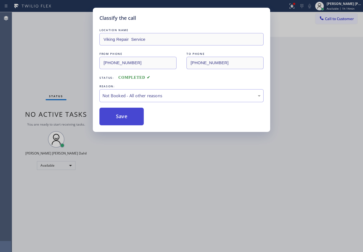
click at [126, 118] on button "Save" at bounding box center [121, 117] width 44 height 18
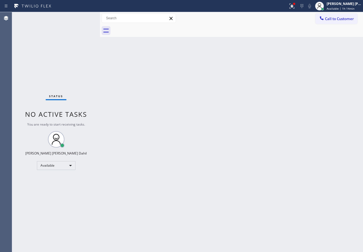
click at [158, 100] on div "Back to Dashboard Change Sender ID Customers Technicians Select a contact Outbo…" at bounding box center [231, 132] width 263 height 240
click at [295, 9] on icon at bounding box center [292, 6] width 7 height 7
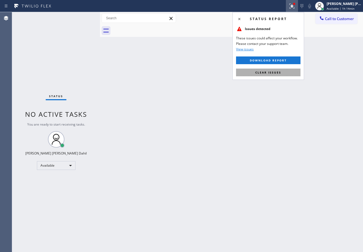
click at [274, 72] on span "Clear issues" at bounding box center [268, 72] width 26 height 4
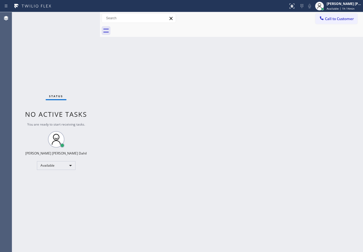
click at [274, 72] on div "Back to Dashboard Change Sender ID Customers Technicians Select a contact Outbo…" at bounding box center [231, 132] width 263 height 240
click at [42, 52] on div "Status No active tasks You are ready to start receiving tasks. [PERSON_NAME] [P…" at bounding box center [56, 132] width 88 height 240
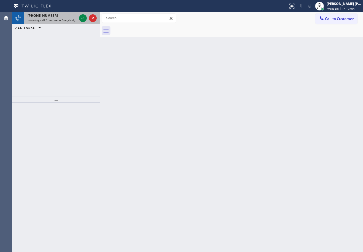
click at [72, 20] on span "Incoming call from queue Everybody" at bounding box center [52, 20] width 48 height 4
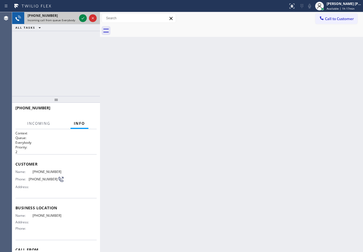
click at [72, 20] on span "Incoming call from queue Everybody" at bounding box center [52, 20] width 48 height 4
click at [81, 18] on icon at bounding box center [83, 18] width 7 height 7
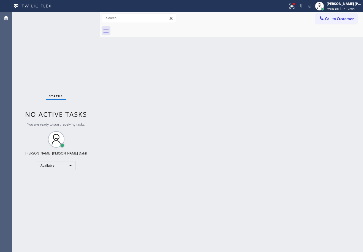
click at [66, 47] on div "Status No active tasks You are ready to start receiving tasks. [PERSON_NAME] [P…" at bounding box center [56, 132] width 88 height 240
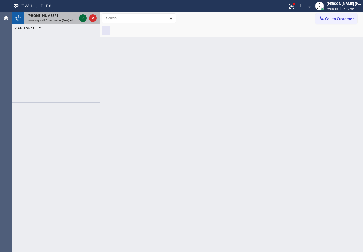
click at [83, 18] on icon at bounding box center [83, 18] width 3 height 2
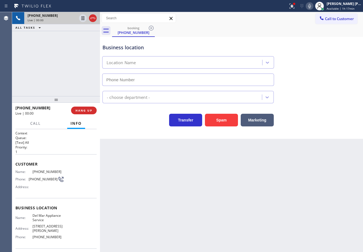
type input "[PHONE_NUMBER]"
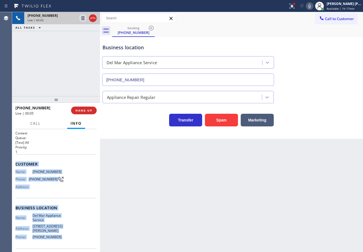
scroll to position [40, 0]
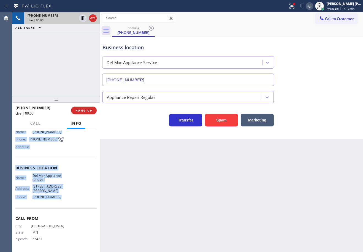
drag, startPoint x: 49, startPoint y: 216, endPoint x: 182, endPoint y: 166, distance: 142.4
click at [63, 199] on div "Context Queue: [Test] All Priority: 1 Customer Name: [PHONE_NUMBER] Phone: [PHO…" at bounding box center [56, 190] width 88 height 123
copy div "Customer Name: [PHONE_NUMBER] Phone: [PHONE_NUMBER] Address: Business location …"
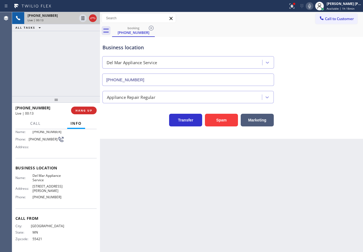
drag, startPoint x: 181, startPoint y: 179, endPoint x: 174, endPoint y: 180, distance: 6.7
click at [177, 180] on div "Back to Dashboard Change Sender ID Customers Technicians Select a contact Outbo…" at bounding box center [231, 132] width 263 height 240
drag, startPoint x: 58, startPoint y: 197, endPoint x: 28, endPoint y: 199, distance: 29.8
click at [28, 199] on div "Phone: [PHONE_NUMBER]" at bounding box center [39, 197] width 49 height 4
click at [270, 152] on div "Back to Dashboard Change Sender ID Customers Technicians Select a contact Outbo…" at bounding box center [231, 132] width 263 height 240
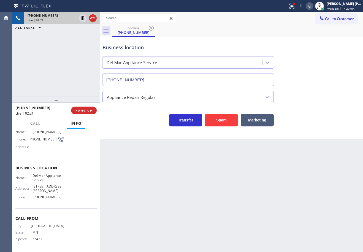
click at [174, 167] on div "Back to Dashboard Change Sender ID Customers Technicians Select a contact Outbo…" at bounding box center [231, 132] width 263 height 240
click at [279, 38] on div "Business location Del Mar Appliance Service [PHONE_NUMBER]" at bounding box center [231, 61] width 260 height 50
click at [254, 36] on div "Business location Del Mar Appliance Service [PHONE_NUMBER]" at bounding box center [231, 61] width 260 height 50
click at [293, 7] on icon at bounding box center [290, 6] width 3 height 4
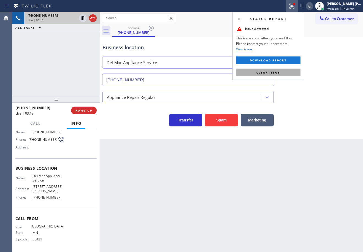
drag, startPoint x: 287, startPoint y: 70, endPoint x: 309, endPoint y: 83, distance: 24.7
click at [287, 70] on button "Clear issue" at bounding box center [268, 73] width 64 height 8
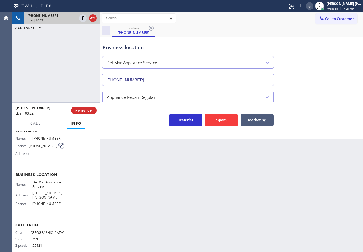
scroll to position [0, 0]
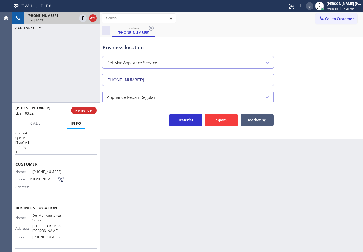
drag, startPoint x: 201, startPoint y: 204, endPoint x: 180, endPoint y: 189, distance: 25.6
click at [195, 201] on div "Back to Dashboard Change Sender ID Customers Technicians Select a contact Outbo…" at bounding box center [231, 132] width 263 height 240
click at [53, 65] on div "[PHONE_NUMBER] Live | 03:23 ALL TASKS ALL TASKS ACTIVE TASKS TASKS IN WRAP UP" at bounding box center [56, 54] width 88 height 84
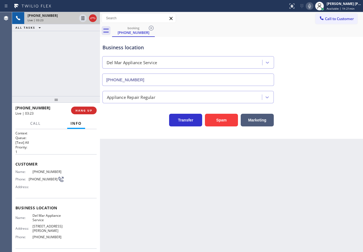
click at [48, 67] on div "[PHONE_NUMBER] Live | 03:23 ALL TASKS ALL TASKS ACTIVE TASKS TASKS IN WRAP UP" at bounding box center [56, 54] width 88 height 84
click at [81, 17] on icon at bounding box center [83, 18] width 7 height 7
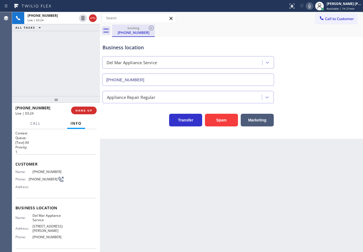
click at [89, 35] on div "[PHONE_NUMBER] Live | 03:24 ALL TASKS ALL TASKS ACTIVE TASKS TASKS IN WRAP UP" at bounding box center [56, 54] width 88 height 84
click at [311, 6] on icon at bounding box center [309, 6] width 3 height 4
click at [77, 65] on div "[PHONE_NUMBER] Live | 04:50 ALL TASKS ALL TASKS ACTIVE TASKS TASKS IN WRAP UP" at bounding box center [56, 54] width 88 height 84
click at [336, 117] on div "Transfer Spam Marketing" at bounding box center [231, 118] width 260 height 18
click at [332, 149] on div "Back to Dashboard Change Sender ID Customers Technicians Select a contact Outbo…" at bounding box center [231, 132] width 263 height 240
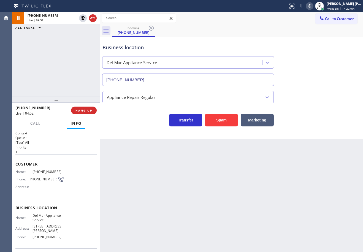
click at [333, 153] on div "Back to Dashboard Change Sender ID Customers Technicians Select a contact Outbo…" at bounding box center [231, 132] width 263 height 240
drag, startPoint x: 321, startPoint y: 120, endPoint x: 321, endPoint y: 113, distance: 7.2
click at [321, 113] on div "Business location Del Mar Appliance Service [PHONE_NUMBER] Appliance Repair Reg…" at bounding box center [231, 88] width 263 height 102
drag, startPoint x: 321, startPoint y: 113, endPoint x: 324, endPoint y: 120, distance: 8.0
click at [322, 115] on div "Transfer Spam Marketing" at bounding box center [231, 118] width 260 height 18
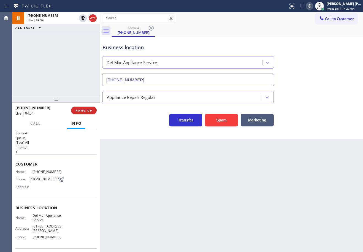
click at [311, 6] on icon at bounding box center [309, 6] width 3 height 4
click at [318, 22] on button "Call to Customer" at bounding box center [336, 18] width 42 height 10
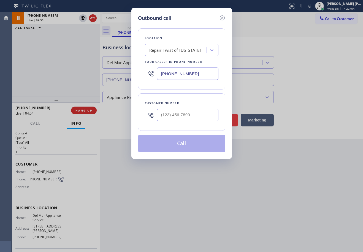
click at [80, 19] on div "Outbound call Location Repair Twist of [US_STATE] Your caller id phone number […" at bounding box center [181, 126] width 363 height 252
click at [222, 19] on icon at bounding box center [222, 18] width 7 height 7
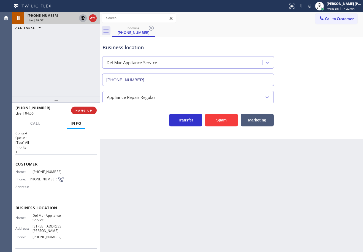
click at [83, 18] on icon at bounding box center [83, 18] width 4 height 4
click at [82, 37] on div "[PHONE_NUMBER] Live | 04:57 ALL TASKS ALL TASKS ACTIVE TASKS TASKS IN WRAP UP" at bounding box center [56, 54] width 88 height 84
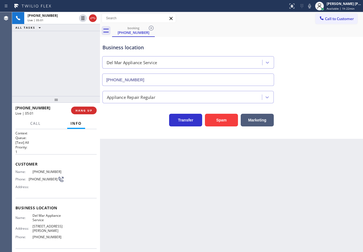
click at [61, 70] on div "[PHONE_NUMBER] Live | 05:01 ALL TASKS ALL TASKS ACTIVE TASKS TASKS IN WRAP UP" at bounding box center [56, 54] width 88 height 84
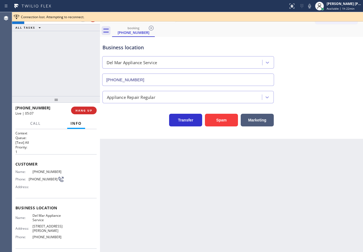
click at [327, 47] on div "Business location Del Mar Appliance Service [PHONE_NUMBER]" at bounding box center [231, 61] width 260 height 50
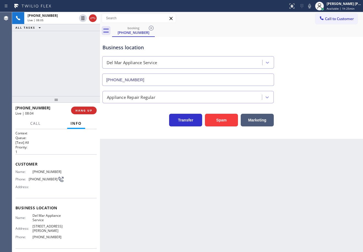
drag, startPoint x: 131, startPoint y: 166, endPoint x: 295, endPoint y: 113, distance: 172.6
click at [131, 166] on div "Back to Dashboard Change Sender ID Customers Technicians Select a contact Outbo…" at bounding box center [231, 132] width 263 height 240
drag, startPoint x: 65, startPoint y: 50, endPoint x: 67, endPoint y: 47, distance: 4.4
click at [67, 47] on div "[PHONE_NUMBER] Live | 10:38 ALL TASKS ALL TASKS ACTIVE TASKS TASKS IN WRAP UP" at bounding box center [56, 54] width 88 height 84
click at [85, 19] on div "[PHONE_NUMBER] Live | 10:39 ALL TASKS ALL TASKS ACTIVE TASKS TASKS IN WRAP UP […" at bounding box center [56, 27] width 88 height 31
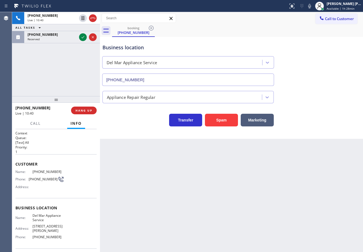
click at [313, 7] on icon at bounding box center [309, 6] width 7 height 7
click at [310, 26] on div "booking [PHONE_NUMBER]" at bounding box center [237, 31] width 251 height 12
click at [82, 19] on icon at bounding box center [83, 18] width 3 height 4
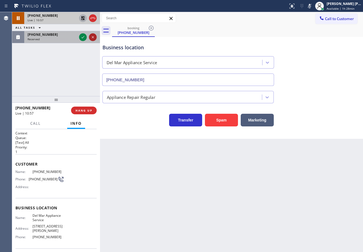
drag, startPoint x: 71, startPoint y: 35, endPoint x: 95, endPoint y: 35, distance: 23.7
click at [76, 35] on div "[PHONE_NUMBER]" at bounding box center [52, 34] width 49 height 5
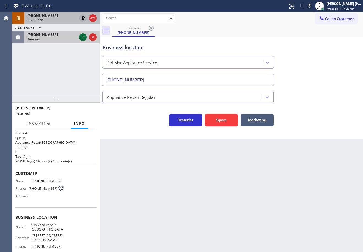
click at [83, 38] on icon at bounding box center [83, 37] width 3 height 2
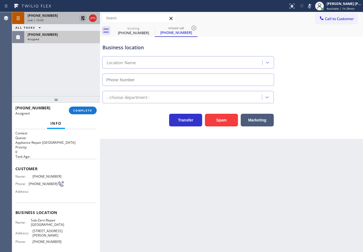
type input "[PHONE_NUMBER]"
click at [81, 112] on button "COMPLETE" at bounding box center [83, 111] width 28 height 8
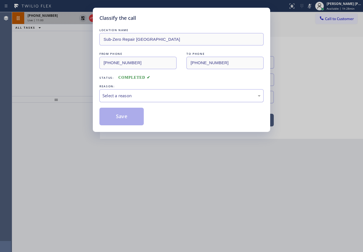
click at [124, 94] on div "Select a reason" at bounding box center [181, 96] width 158 height 6
click at [126, 116] on button "Save" at bounding box center [121, 117] width 44 height 18
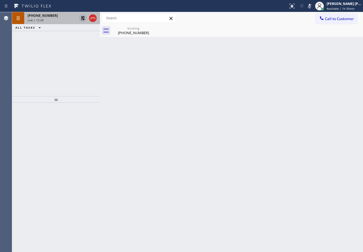
drag, startPoint x: 55, startPoint y: 56, endPoint x: 56, endPoint y: 50, distance: 5.8
click at [55, 55] on div "[PHONE_NUMBER] Live | 12:28 ALL TASKS ALL TASKS ACTIVE TASKS TASKS IN WRAP UP" at bounding box center [56, 54] width 88 height 84
click at [64, 17] on div "[PHONE_NUMBER]" at bounding box center [52, 15] width 49 height 5
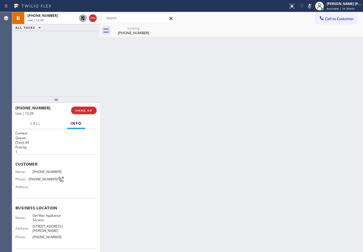
click at [82, 18] on icon at bounding box center [83, 18] width 7 height 7
click at [313, 6] on icon at bounding box center [309, 6] width 7 height 7
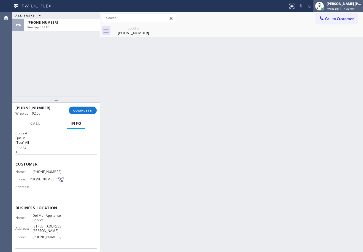
click at [338, 6] on div "[PERSON_NAME] [PERSON_NAME] Dahil" at bounding box center [344, 3] width 35 height 5
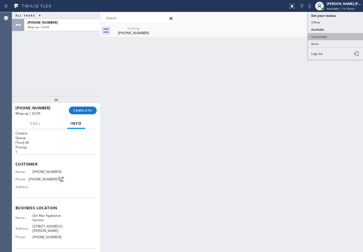
click at [333, 39] on button "Unavailable" at bounding box center [335, 36] width 55 height 7
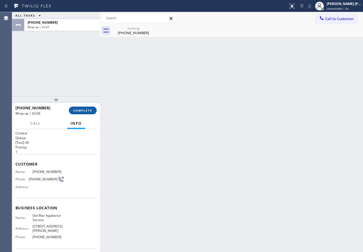
click at [86, 109] on span "COMPLETE" at bounding box center [82, 111] width 19 height 4
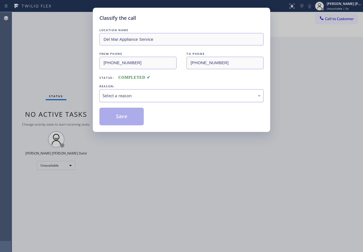
click at [125, 97] on div "Select a reason" at bounding box center [181, 96] width 158 height 6
click at [127, 117] on button "Save" at bounding box center [121, 117] width 44 height 18
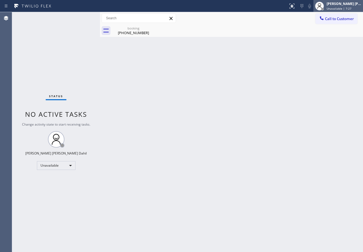
click at [338, 6] on div "[PERSON_NAME] [PERSON_NAME] Dahil" at bounding box center [344, 3] width 35 height 5
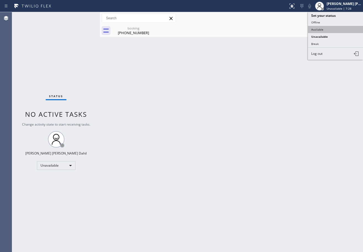
click at [329, 32] on button "Available" at bounding box center [335, 29] width 55 height 7
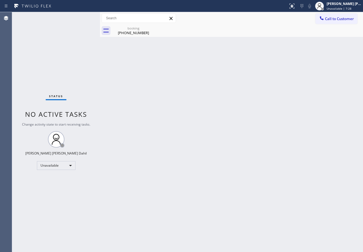
click at [137, 33] on div "[PHONE_NUMBER]" at bounding box center [134, 32] width 42 height 5
click at [181, 85] on div "Back to Dashboard Change Sender ID Customers Technicians Select a contact Outbo…" at bounding box center [231, 132] width 263 height 240
drag, startPoint x: 238, startPoint y: 207, endPoint x: 242, endPoint y: 211, distance: 5.1
click at [241, 209] on div "Back to Dashboard Change Sender ID Customers Technicians Select a contact Outbo…" at bounding box center [231, 132] width 263 height 240
click at [283, 32] on div at bounding box center [237, 31] width 251 height 12
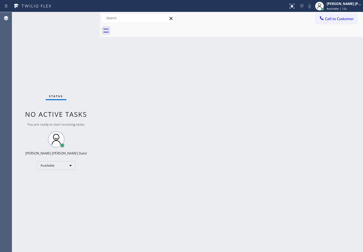
drag, startPoint x: 159, startPoint y: 155, endPoint x: 250, endPoint y: 229, distance: 117.2
click at [162, 154] on div "Back to Dashboard Change Sender ID Customers Technicians Select a contact Outbo…" at bounding box center [231, 132] width 263 height 240
click at [162, 93] on div "Back to Dashboard Change Sender ID Customers Technicians Select a contact Outbo…" at bounding box center [231, 132] width 263 height 240
click at [282, 188] on div "Back to Dashboard Change Sender ID Customers Technicians Select a contact Outbo…" at bounding box center [231, 132] width 263 height 240
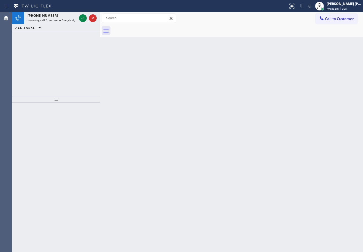
drag, startPoint x: 266, startPoint y: 31, endPoint x: 279, endPoint y: 41, distance: 16.0
click at [276, 40] on div "Back to Dashboard Change Sender ID Customers Technicians Select a contact Outbo…" at bounding box center [231, 132] width 263 height 240
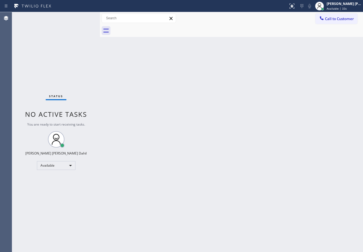
click at [225, 110] on div "Back to Dashboard Change Sender ID Customers Technicians Select a contact Outbo…" at bounding box center [231, 132] width 263 height 240
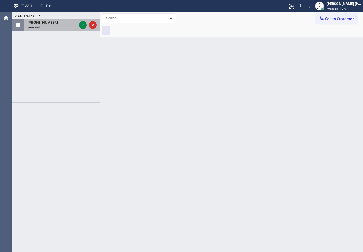
click at [63, 27] on div "Reserved" at bounding box center [52, 27] width 49 height 4
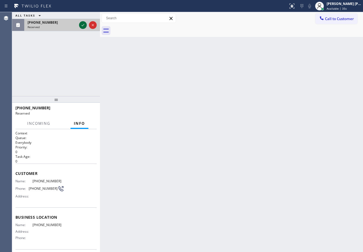
click at [83, 24] on icon at bounding box center [83, 25] width 7 height 7
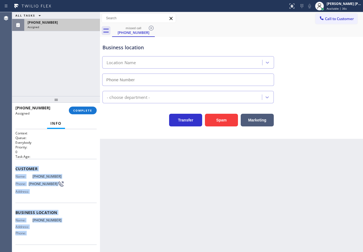
scroll to position [18, 0]
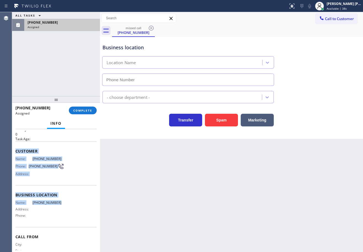
drag, startPoint x: 14, startPoint y: 168, endPoint x: 64, endPoint y: 205, distance: 61.8
click at [64, 205] on div "Context Queue: Everybody Priority: 0 Task Age: Customer Name: [PHONE_NUMBER] Ph…" at bounding box center [56, 190] width 88 height 123
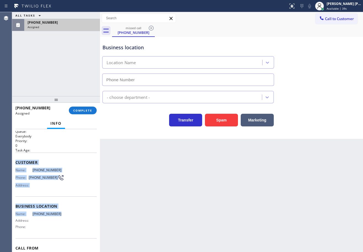
scroll to position [0, 0]
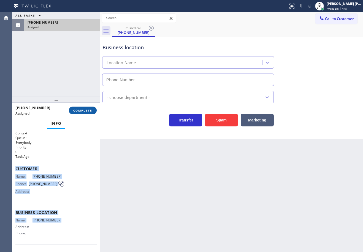
click at [89, 110] on span "COMPLETE" at bounding box center [82, 111] width 19 height 4
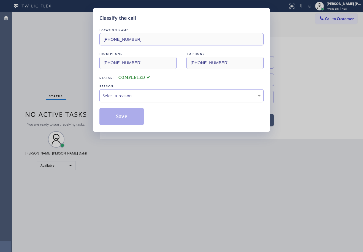
click at [130, 93] on div "Select a reason" at bounding box center [181, 96] width 158 height 6
click at [118, 123] on button "Save" at bounding box center [121, 117] width 44 height 18
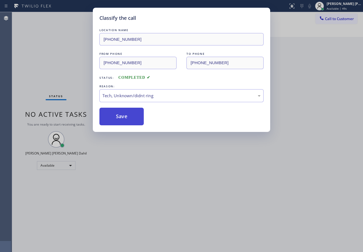
click at [118, 121] on button "Save" at bounding box center [121, 117] width 44 height 18
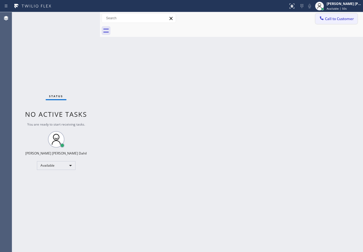
click at [347, 19] on span "Call to Customer" at bounding box center [339, 18] width 29 height 5
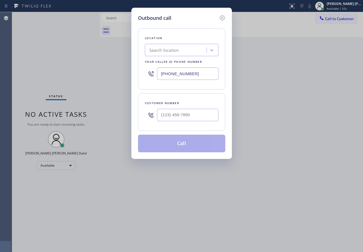
click at [202, 115] on input "text" at bounding box center [187, 115] width 61 height 12
paste input "323) 627-4090"
type input "[PHONE_NUMBER]"
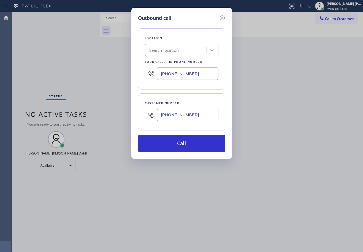
click at [202, 70] on input "[PHONE_NUMBER]" at bounding box center [187, 73] width 61 height 12
paste input "text"
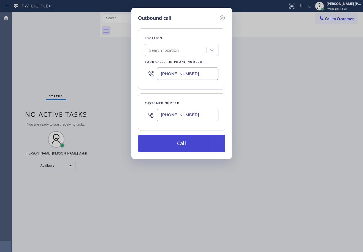
click at [196, 143] on button "Call" at bounding box center [181, 144] width 87 height 18
type input "[PHONE_NUMBER]"
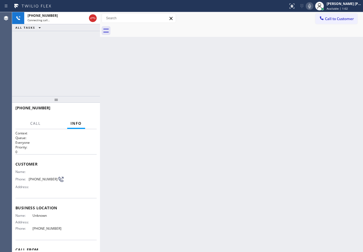
click at [311, 7] on icon at bounding box center [309, 6] width 3 height 4
click at [311, 6] on icon at bounding box center [309, 6] width 3 height 4
click at [321, 54] on div "Back to Dashboard Change Sender ID Customers Technicians Select a contact Outbo…" at bounding box center [231, 132] width 263 height 240
click at [313, 7] on icon at bounding box center [309, 6] width 7 height 7
click at [311, 8] on icon at bounding box center [309, 6] width 3 height 4
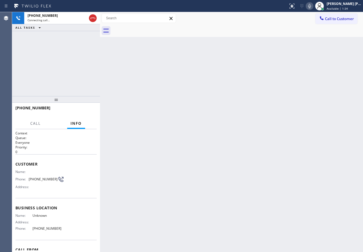
click at [235, 134] on div "Back to Dashboard Change Sender ID Customers Technicians Select a contact Outbo…" at bounding box center [231, 132] width 263 height 240
click at [178, 223] on div "Back to Dashboard Change Sender ID Customers Technicians Select a contact Outbo…" at bounding box center [231, 132] width 263 height 240
click at [178, 222] on div "Back to Dashboard Change Sender ID Customers Technicians Select a contact Outbo…" at bounding box center [231, 132] width 263 height 240
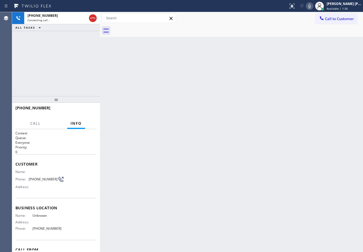
click at [178, 222] on div "Back to Dashboard Change Sender ID Customers Technicians Select a contact Outbo…" at bounding box center [231, 132] width 263 height 240
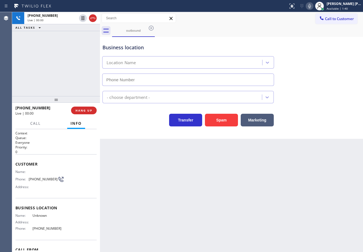
click at [47, 65] on div "[PHONE_NUMBER] Live | 00:00 ALL TASKS ALL TASKS ACTIVE TASKS TASKS IN WRAP UP" at bounding box center [56, 54] width 88 height 84
click at [59, 72] on div "[PHONE_NUMBER] Live | 00:13 ALL TASKS ALL TASKS ACTIVE TASKS TASKS IN WRAP UP" at bounding box center [56, 54] width 88 height 84
click at [56, 69] on div "[PHONE_NUMBER] Live | 00:18 ALL TASKS ALL TASKS ACTIVE TASKS TASKS IN WRAP UP" at bounding box center [56, 54] width 88 height 84
click at [81, 112] on span "HANG UP" at bounding box center [83, 111] width 17 height 4
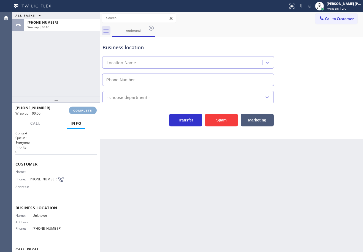
click at [81, 112] on span "COMPLETE" at bounding box center [82, 111] width 19 height 4
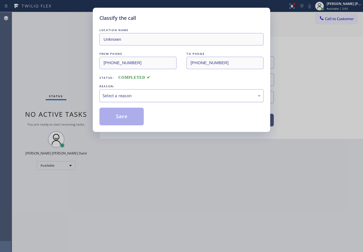
click at [118, 91] on div "Select a reason" at bounding box center [181, 95] width 164 height 13
click at [124, 112] on button "Save" at bounding box center [121, 117] width 44 height 18
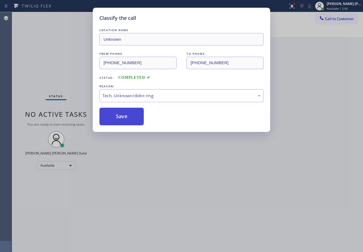
click at [124, 112] on button "Save" at bounding box center [121, 117] width 44 height 18
click at [225, 211] on div "Classify the call LOCATION NAME Unknown FROM PHONE [PHONE_NUMBER] TO PHONE [PHO…" at bounding box center [181, 126] width 363 height 252
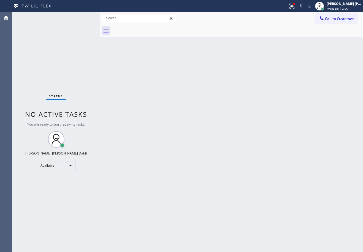
click at [295, 4] on icon at bounding box center [292, 6] width 7 height 7
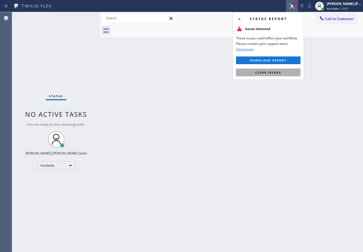
click at [288, 74] on button "Clear issues" at bounding box center [268, 73] width 64 height 8
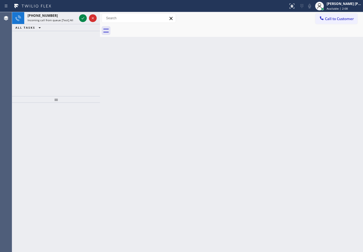
click at [219, 151] on div "Back to Dashboard Change Sender ID Customers Technicians Select a contact Outbo…" at bounding box center [231, 132] width 263 height 240
click at [67, 21] on span "Incoming call from queue [Test] All" at bounding box center [51, 20] width 46 height 4
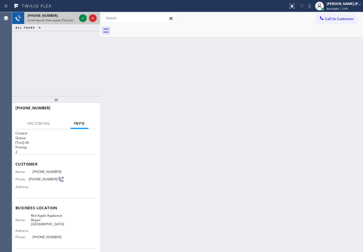
click at [67, 21] on span "Incoming call from queue [Test] All" at bounding box center [51, 20] width 46 height 4
click at [83, 17] on icon at bounding box center [83, 18] width 7 height 7
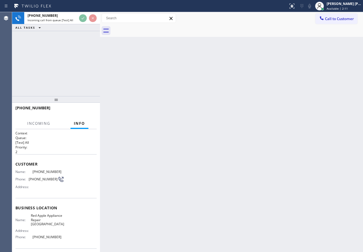
click at [71, 54] on div "[PHONE_NUMBER] Incoming call from queue [Test] All ALL TASKS ALL TASKS ACTIVE T…" at bounding box center [56, 54] width 88 height 84
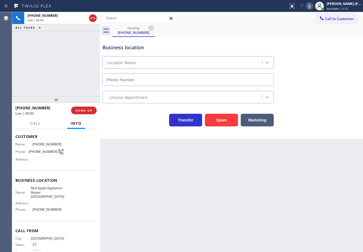
type input "[PHONE_NUMBER]"
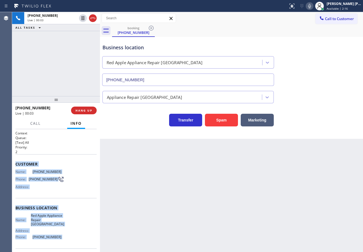
scroll to position [40, 0]
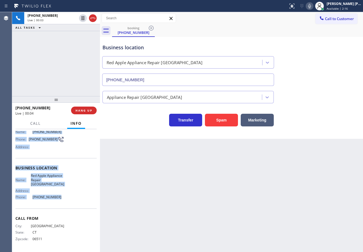
drag, startPoint x: 16, startPoint y: 165, endPoint x: 69, endPoint y: 206, distance: 66.5
click at [69, 206] on div "Context Queue: [Test] All Priority: 2 Customer Name: [PHONE_NUMBER] Phone: [PHO…" at bounding box center [56, 190] width 88 height 123
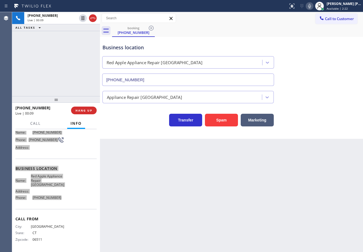
scroll to position [40, 0]
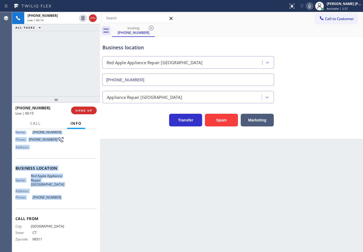
click at [60, 188] on div "Name: Red Apple Appliance Repair Branford Address: Phone: [PHONE_NUMBER]" at bounding box center [39, 188] width 49 height 28
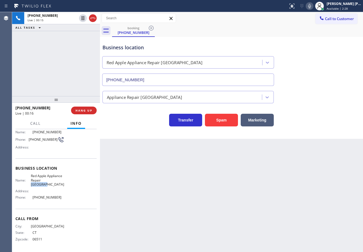
drag, startPoint x: 48, startPoint y: 184, endPoint x: 31, endPoint y: 184, distance: 16.8
click at [31, 184] on div "Name: Red Apple Appliance Repair [GEOGRAPHIC_DATA]" at bounding box center [39, 180] width 49 height 13
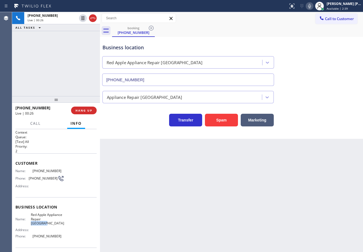
scroll to position [0, 0]
drag, startPoint x: 172, startPoint y: 200, endPoint x: 166, endPoint y: 199, distance: 6.4
click at [169, 200] on div "Back to Dashboard Change Sender ID Customers Technicians Select a contact Outbo…" at bounding box center [231, 132] width 263 height 240
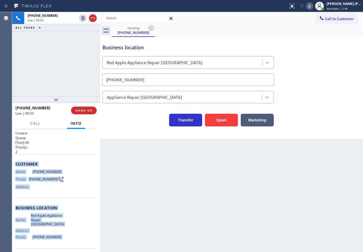
scroll to position [40, 0]
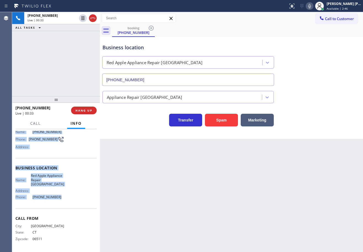
drag, startPoint x: 39, startPoint y: 196, endPoint x: 61, endPoint y: 202, distance: 22.1
click at [61, 202] on div "Context Queue: [Test] All Priority: 2 Customer Name: [PHONE_NUMBER] Phone: [PHO…" at bounding box center [56, 190] width 88 height 123
click at [313, 8] on icon at bounding box center [309, 6] width 7 height 7
click at [313, 6] on icon at bounding box center [309, 6] width 7 height 7
drag, startPoint x: 316, startPoint y: 7, endPoint x: 287, endPoint y: 13, distance: 30.4
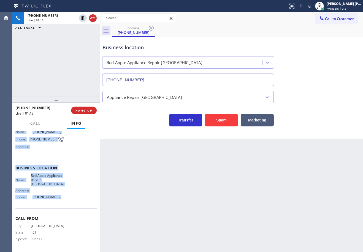
click at [311, 7] on icon at bounding box center [309, 6] width 3 height 4
click at [313, 6] on icon at bounding box center [309, 6] width 7 height 7
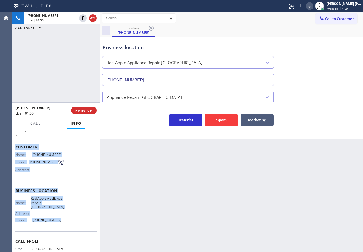
scroll to position [0, 0]
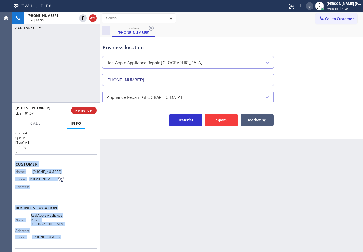
click at [145, 191] on div "Back to Dashboard Change Sender ID Customers Technicians Select a contact Outbo…" at bounding box center [231, 132] width 263 height 240
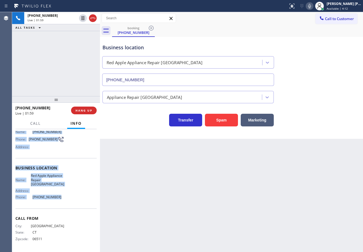
drag, startPoint x: 61, startPoint y: 212, endPoint x: 63, endPoint y: 200, distance: 12.0
click at [63, 200] on div "Context Queue: [Test] All Priority: 2 Customer Name: [PHONE_NUMBER] Phone: [PHO…" at bounding box center [56, 190] width 88 height 123
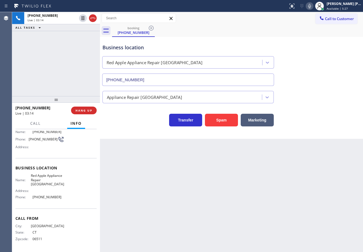
click at [322, 40] on div "Business location Red Apple Appliance Repair [GEOGRAPHIC_DATA] [PHONE_NUMBER]" at bounding box center [231, 61] width 260 height 50
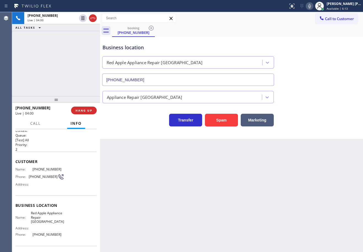
scroll to position [0, 0]
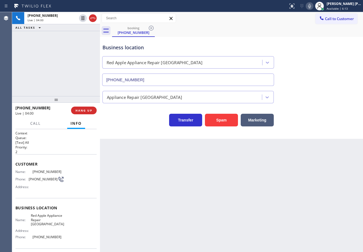
click at [62, 64] on div "[PHONE_NUMBER] Live | 04:00 ALL TASKS ALL TASKS ACTIVE TASKS TASKS IN WRAP UP" at bounding box center [56, 54] width 88 height 84
click at [61, 64] on div "[PHONE_NUMBER] Live | 04:00 ALL TASKS ALL TASKS ACTIVE TASKS TASKS IN WRAP UP" at bounding box center [56, 54] width 88 height 84
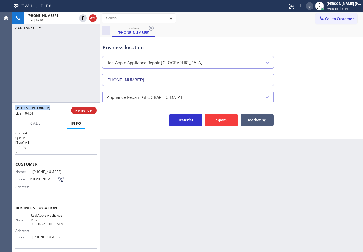
click at [61, 64] on div "[PHONE_NUMBER] Live | 04:01 ALL TASKS ALL TASKS ACTIVE TASKS TASKS IN WRAP UP" at bounding box center [56, 54] width 88 height 84
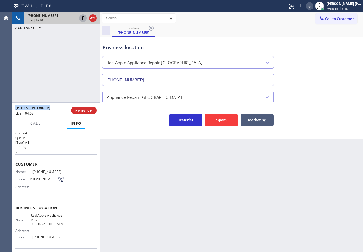
click at [82, 18] on icon at bounding box center [83, 18] width 7 height 7
click at [313, 6] on icon at bounding box center [309, 6] width 7 height 7
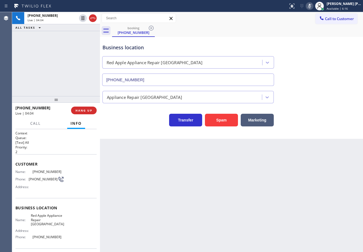
drag, startPoint x: 312, startPoint y: 39, endPoint x: 304, endPoint y: 55, distance: 17.6
click at [312, 42] on div "Business location Red Apple Appliance Repair [GEOGRAPHIC_DATA] [PHONE_NUMBER]" at bounding box center [231, 61] width 260 height 50
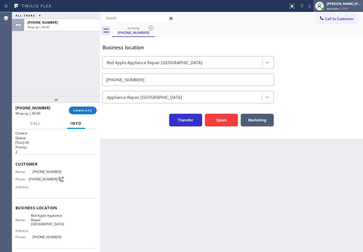
click at [348, 6] on div "[PERSON_NAME] [PERSON_NAME] Dahil Available | 7:51" at bounding box center [344, 6] width 37 height 10
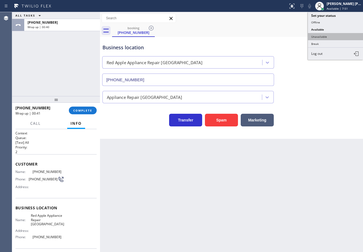
click at [326, 37] on button "Unavailable" at bounding box center [335, 36] width 55 height 7
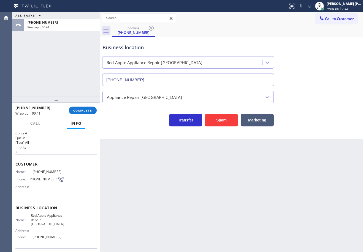
drag, startPoint x: 326, startPoint y: 37, endPoint x: 295, endPoint y: 46, distance: 32.1
click at [326, 37] on div "Business location Red Apple Appliance Repair [GEOGRAPHIC_DATA] [PHONE_NUMBER]" at bounding box center [231, 61] width 260 height 50
click at [88, 105] on div "[PHONE_NUMBER] Wrap up | 00:42 COMPLETE" at bounding box center [55, 110] width 81 height 14
click at [89, 108] on button "COMPLETE" at bounding box center [83, 111] width 28 height 8
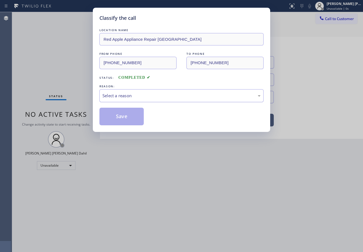
drag, startPoint x: 139, startPoint y: 94, endPoint x: 139, endPoint y: 100, distance: 5.8
click at [140, 94] on div "Select a reason" at bounding box center [181, 96] width 158 height 6
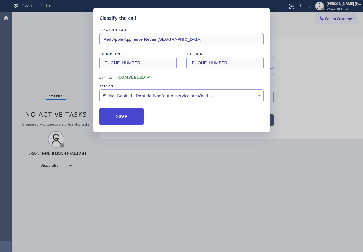
click at [135, 116] on button "Save" at bounding box center [121, 117] width 44 height 18
drag, startPoint x: 135, startPoint y: 116, endPoint x: 226, endPoint y: 124, distance: 90.9
click at [135, 117] on button "Save" at bounding box center [121, 117] width 44 height 18
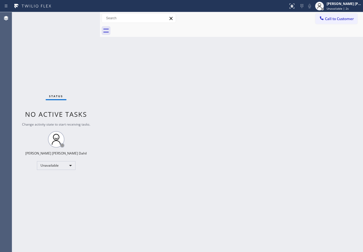
click at [346, 21] on span "Call to Customer" at bounding box center [339, 18] width 29 height 5
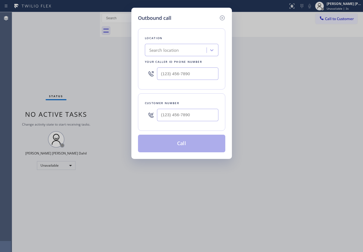
drag, startPoint x: 191, startPoint y: 117, endPoint x: 207, endPoint y: 119, distance: 15.8
click at [191, 117] on input "text" at bounding box center [187, 115] width 61 height 12
paste input "203) 996-8512"
type input "[PHONE_NUMBER]"
click at [192, 73] on input "text" at bounding box center [187, 73] width 61 height 12
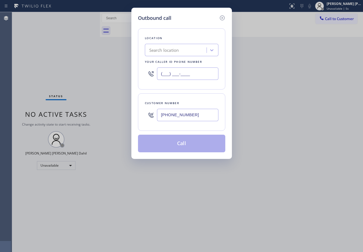
paste input "203) 693-9269"
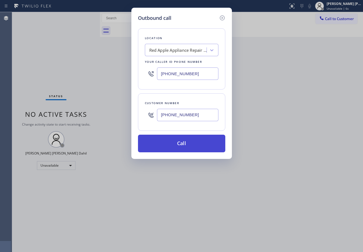
type input "[PHONE_NUMBER]"
click at [194, 146] on button "Call" at bounding box center [181, 144] width 87 height 18
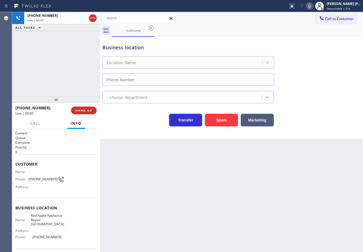
type input "[PHONE_NUMBER]"
click at [72, 44] on div "[PHONE_NUMBER] Live | 00:20 ALL TASKS ALL TASKS ACTIVE TASKS TASKS IN WRAP UP" at bounding box center [56, 54] width 88 height 84
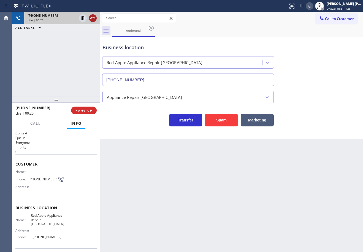
click at [94, 19] on icon at bounding box center [92, 18] width 7 height 7
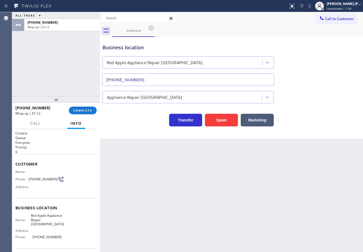
click at [85, 115] on div "[PHONE_NUMBER] Wrap up | 01:12 COMPLETE" at bounding box center [55, 110] width 81 height 14
click at [86, 112] on span "COMPLETE" at bounding box center [82, 111] width 19 height 4
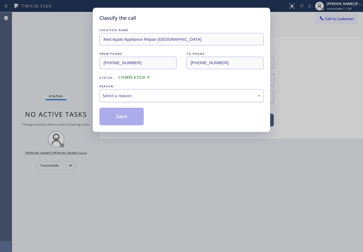
click at [129, 96] on div "Select a reason" at bounding box center [181, 96] width 158 height 6
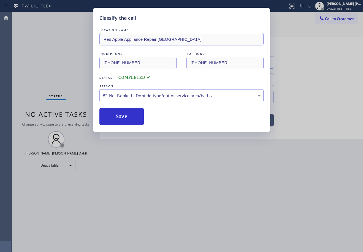
click at [125, 115] on button "Save" at bounding box center [121, 117] width 44 height 18
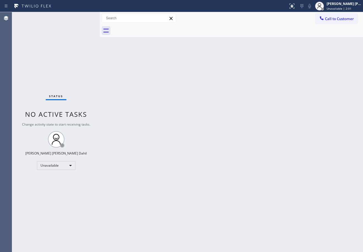
drag, startPoint x: 295, startPoint y: 179, endPoint x: 302, endPoint y: 186, distance: 9.2
click at [298, 180] on div "Back to Dashboard Change Sender ID Customers Technicians Select a contact Outbo…" at bounding box center [231, 132] width 263 height 240
click at [349, 3] on div "[PERSON_NAME] [PERSON_NAME] Dahil" at bounding box center [344, 3] width 35 height 5
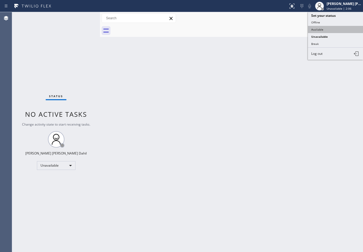
click at [329, 26] on button "Available" at bounding box center [335, 29] width 55 height 7
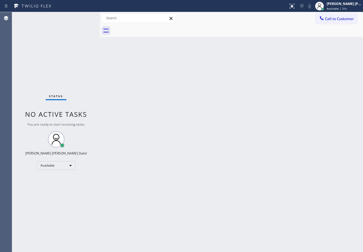
click at [244, 37] on div "Back to Dashboard Change Sender ID Customers Technicians Select a contact Outbo…" at bounding box center [231, 132] width 263 height 240
click at [230, 200] on div "Back to Dashboard Change Sender ID Customers Technicians Select a contact Outbo…" at bounding box center [231, 132] width 263 height 240
click at [263, 42] on div "Back to Dashboard Change Sender ID Customers Technicians Select a contact Outbo…" at bounding box center [231, 132] width 263 height 240
click at [224, 33] on div at bounding box center [237, 31] width 251 height 12
drag, startPoint x: 186, startPoint y: 34, endPoint x: 238, endPoint y: 67, distance: 61.9
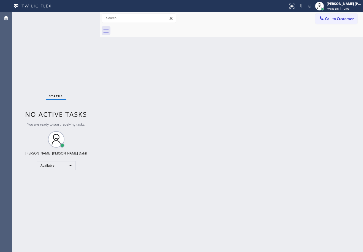
click at [187, 34] on div at bounding box center [237, 31] width 251 height 12
click at [268, 185] on div "Back to Dashboard Change Sender ID Customers Technicians Select a contact Outbo…" at bounding box center [231, 132] width 263 height 240
click at [349, 9] on span "Available | 11:21" at bounding box center [338, 9] width 23 height 4
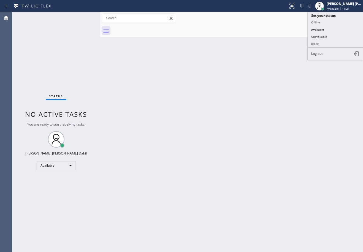
click at [329, 45] on button "Break" at bounding box center [335, 43] width 55 height 7
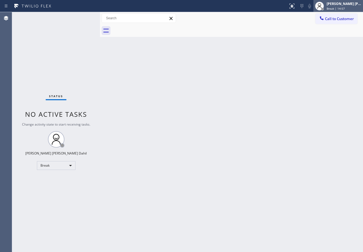
click at [346, 3] on div "[PERSON_NAME] [PERSON_NAME] Dahil" at bounding box center [344, 3] width 35 height 5
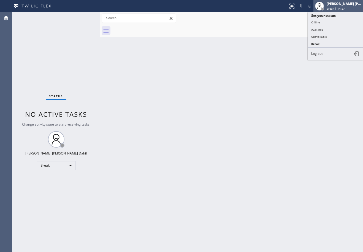
drag, startPoint x: 346, startPoint y: 3, endPoint x: 344, endPoint y: 13, distance: 9.8
click at [346, 4] on div "[PERSON_NAME] [PERSON_NAME] Dahil" at bounding box center [344, 3] width 35 height 5
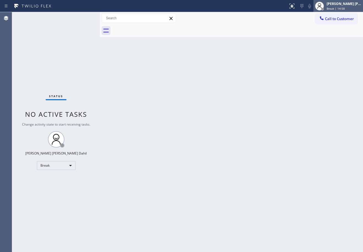
click at [332, 11] on div "[PERSON_NAME] [PERSON_NAME] Dahil Break | 14:58" at bounding box center [338, 6] width 50 height 12
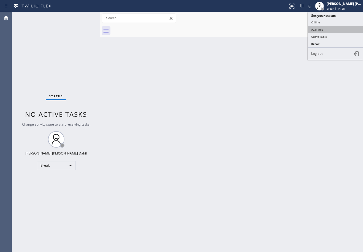
click at [326, 29] on button "Available" at bounding box center [335, 29] width 55 height 7
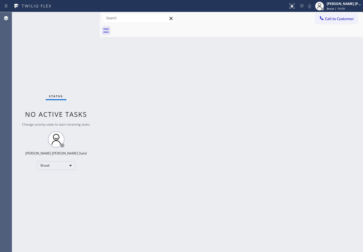
drag, startPoint x: 320, startPoint y: 38, endPoint x: 295, endPoint y: 40, distance: 24.9
click at [320, 38] on div "Back to Dashboard Change Sender ID Customers Technicians Select a contact Outbo…" at bounding box center [231, 132] width 263 height 240
click at [291, 88] on div "Back to Dashboard Change Sender ID Customers Technicians Select a contact Outbo…" at bounding box center [231, 132] width 263 height 240
click at [198, 175] on div "Back to Dashboard Change Sender ID Customers Technicians Select a contact Outbo…" at bounding box center [231, 132] width 263 height 240
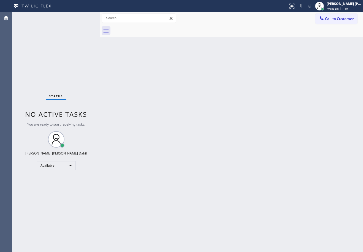
click at [248, 168] on div "Back to Dashboard Change Sender ID Customers Technicians Select a contact Outbo…" at bounding box center [231, 132] width 263 height 240
click at [289, 179] on div "Back to Dashboard Change Sender ID Customers Technicians Select a contact Outbo…" at bounding box center [231, 132] width 263 height 240
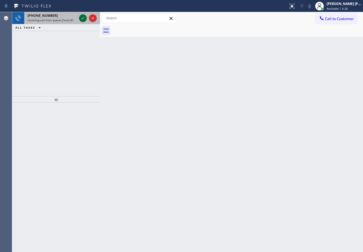
click at [83, 18] on icon at bounding box center [83, 18] width 3 height 2
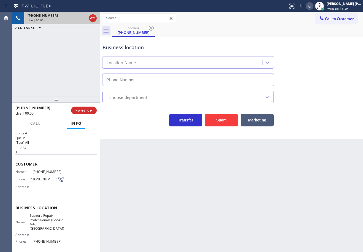
type input "[PHONE_NUMBER]"
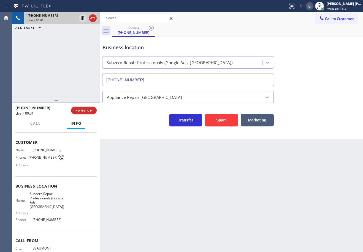
scroll to position [44, 0]
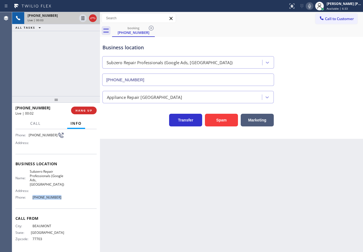
drag, startPoint x: 66, startPoint y: 200, endPoint x: 33, endPoint y: 195, distance: 32.8
click at [32, 199] on div "Name: Subzero Repair Professionals (Google Ads, [GEOGRAPHIC_DATA]) Address: Pho…" at bounding box center [55, 185] width 81 height 32
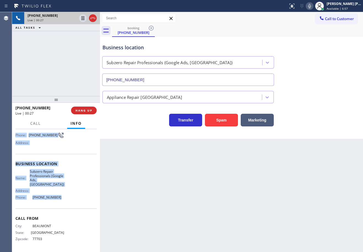
drag, startPoint x: 15, startPoint y: 161, endPoint x: 64, endPoint y: 200, distance: 62.7
click at [64, 200] on div "Context Queue: [Test] All Priority: 1 Customer Name: [PHONE_NUMBER] Phone: [PHO…" at bounding box center [56, 190] width 88 height 123
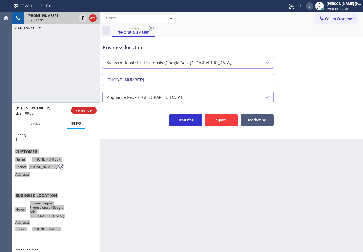
scroll to position [0, 0]
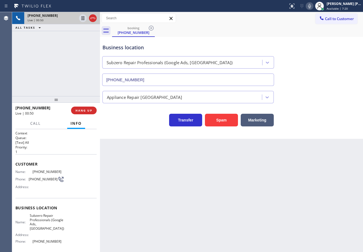
click at [48, 52] on div "[PHONE_NUMBER] Live | 00:50 ALL TASKS ALL TASKS ACTIVE TASKS TASKS IN WRAP UP" at bounding box center [56, 54] width 88 height 84
click at [48, 51] on div "[PHONE_NUMBER] Live | 00:50 ALL TASKS ALL TASKS ACTIVE TASKS TASKS IN WRAP UP" at bounding box center [56, 54] width 88 height 84
click at [48, 51] on div "[PHONE_NUMBER] Live | 00:51 ALL TASKS ALL TASKS ACTIVE TASKS TASKS IN WRAP UP" at bounding box center [56, 54] width 88 height 84
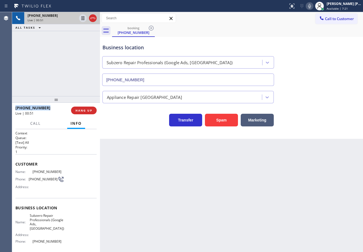
click at [48, 51] on div "[PHONE_NUMBER] Live | 00:51 ALL TASKS ALL TASKS ACTIVE TASKS TASKS IN WRAP UP" at bounding box center [56, 54] width 88 height 84
click at [57, 62] on div "[PHONE_NUMBER] Live | 01:03 ALL TASKS ALL TASKS ACTIVE TASKS TASKS IN WRAP UP" at bounding box center [56, 54] width 88 height 84
click at [51, 66] on div "[PHONE_NUMBER] Live | 01:09 ALL TASKS ALL TASKS ACTIVE TASKS TASKS IN WRAP UP" at bounding box center [56, 54] width 88 height 84
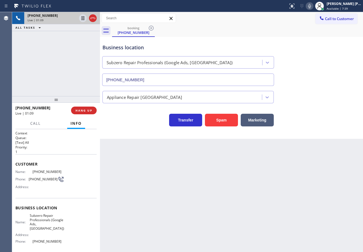
click at [52, 66] on div "[PHONE_NUMBER] Live | 01:09 ALL TASKS ALL TASKS ACTIVE TASKS TASKS IN WRAP UP" at bounding box center [56, 54] width 88 height 84
click at [53, 66] on div "[PHONE_NUMBER] Live | 01:09 ALL TASKS ALL TASKS ACTIVE TASKS TASKS IN WRAP UP" at bounding box center [56, 54] width 88 height 84
click at [64, 76] on div "[PHONE_NUMBER] Live | 01:10 ALL TASKS ALL TASKS ACTIVE TASKS TASKS IN WRAP UP" at bounding box center [56, 54] width 88 height 84
click at [82, 111] on span "HANG UP" at bounding box center [83, 111] width 17 height 4
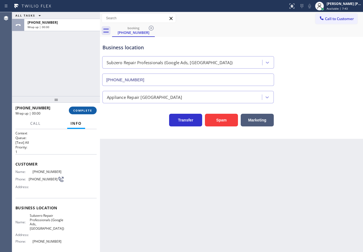
click at [82, 111] on span "COMPLETE" at bounding box center [82, 111] width 19 height 4
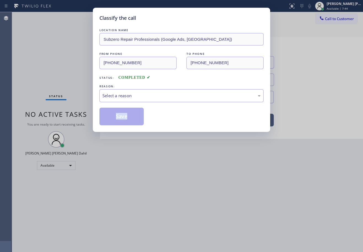
click at [82, 112] on div "Classify the call LOCATION NAME Subzero Repair Professionals (Google Ads, [GEOG…" at bounding box center [181, 126] width 363 height 252
drag, startPoint x: 82, startPoint y: 112, endPoint x: 86, endPoint y: 113, distance: 3.9
click at [83, 112] on div "Classify the call LOCATION NAME Subzero Repair Professionals (Google Ads, [GEOG…" at bounding box center [181, 126] width 363 height 252
click at [139, 94] on div "Select a reason" at bounding box center [181, 96] width 158 height 6
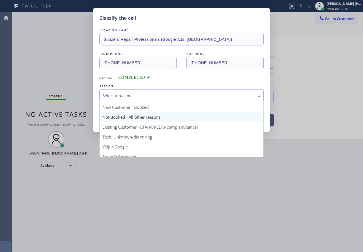
click at [131, 118] on button "Save" at bounding box center [121, 117] width 44 height 18
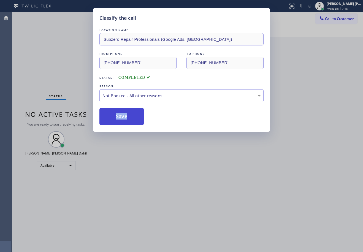
click at [131, 118] on button "Save" at bounding box center [121, 117] width 44 height 18
drag, startPoint x: 131, startPoint y: 118, endPoint x: 137, endPoint y: 132, distance: 15.8
click at [130, 119] on button "Save" at bounding box center [121, 117] width 44 height 18
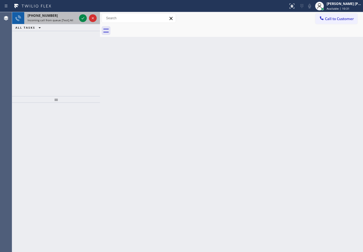
click at [68, 23] on div "[PHONE_NUMBER] Incoming call from queue [Test] All" at bounding box center [51, 18] width 54 height 12
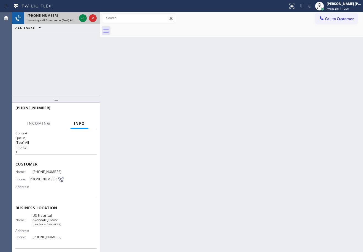
click at [68, 23] on div "[PHONE_NUMBER] Incoming call from queue [Test] All" at bounding box center [51, 18] width 54 height 12
drag, startPoint x: 68, startPoint y: 23, endPoint x: 70, endPoint y: 20, distance: 3.5
click at [68, 23] on div "[PHONE_NUMBER] Incoming call from queue [Test] All" at bounding box center [51, 18] width 54 height 12
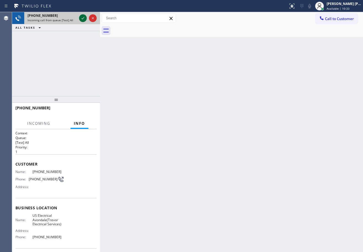
click at [80, 18] on icon at bounding box center [83, 18] width 7 height 7
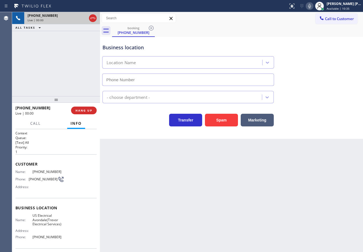
type input "[PHONE_NUMBER]"
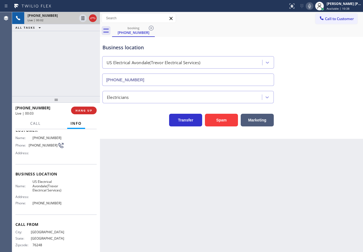
scroll to position [40, 0]
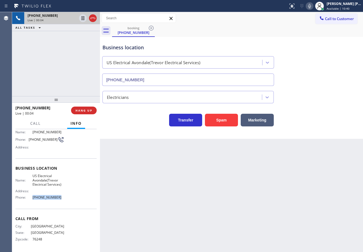
drag, startPoint x: 61, startPoint y: 199, endPoint x: 29, endPoint y: 199, distance: 31.4
click at [28, 200] on div "Name: [GEOGRAPHIC_DATA] Electrical Avondale(Trevor Electrical Services) Address…" at bounding box center [39, 188] width 49 height 28
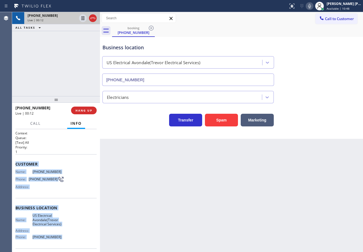
scroll to position [40, 0]
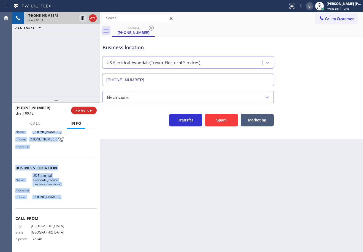
drag, startPoint x: 13, startPoint y: 164, endPoint x: 65, endPoint y: 200, distance: 63.2
click at [64, 200] on div "Context Queue: [Test] All Priority: 1 Customer Name: [PHONE_NUMBER] Phone: [PHO…" at bounding box center [56, 190] width 88 height 123
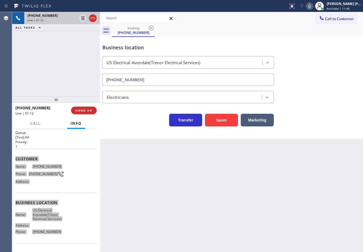
scroll to position [0, 0]
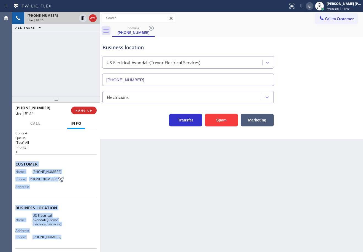
click at [313, 5] on icon at bounding box center [309, 6] width 7 height 7
click at [311, 5] on icon at bounding box center [309, 6] width 3 height 4
drag, startPoint x: 330, startPoint y: 54, endPoint x: 324, endPoint y: 30, distance: 24.7
click at [330, 54] on div "Business location [GEOGRAPHIC_DATA] Electrical [GEOGRAPHIC_DATA](Trevor Electri…" at bounding box center [231, 61] width 260 height 50
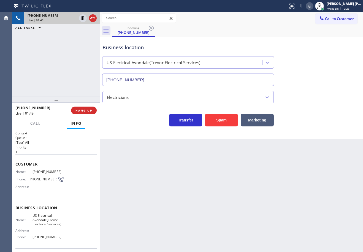
click at [313, 7] on icon at bounding box center [309, 6] width 7 height 7
drag, startPoint x: 321, startPoint y: 51, endPoint x: 302, endPoint y: 60, distance: 20.8
click at [319, 53] on div "Business location [GEOGRAPHIC_DATA] Electrical [GEOGRAPHIC_DATA](Trevor Electri…" at bounding box center [231, 61] width 260 height 50
drag, startPoint x: 78, startPoint y: 53, endPoint x: 83, endPoint y: 35, distance: 19.3
click at [78, 52] on div "[PHONE_NUMBER] Live | 01:49 ALL TASKS ALL TASKS ACTIVE TASKS TASKS IN WRAP UP" at bounding box center [56, 54] width 88 height 84
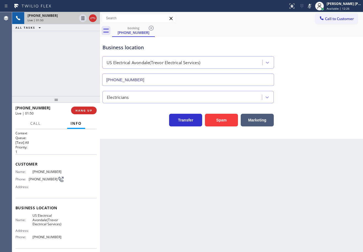
click at [82, 20] on icon at bounding box center [83, 18] width 3 height 4
click at [80, 40] on div "[PHONE_NUMBER] Live | 01:50 ALL TASKS ALL TASKS ACTIVE TASKS TASKS IN WRAP UP" at bounding box center [56, 54] width 88 height 84
click at [85, 19] on icon at bounding box center [83, 18] width 7 height 7
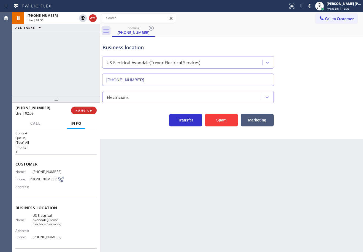
drag, startPoint x: 316, startPoint y: 8, endPoint x: 319, endPoint y: 37, distance: 29.3
click at [313, 8] on icon at bounding box center [309, 6] width 7 height 7
drag, startPoint x: 321, startPoint y: 45, endPoint x: 321, endPoint y: 52, distance: 7.2
click at [322, 47] on div "Business location [GEOGRAPHIC_DATA] Electrical [GEOGRAPHIC_DATA](Trevor Electri…" at bounding box center [231, 61] width 260 height 50
drag, startPoint x: 29, startPoint y: 126, endPoint x: 32, endPoint y: 147, distance: 20.8
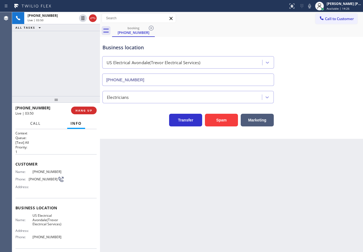
click at [30, 127] on button "Call" at bounding box center [35, 123] width 17 height 11
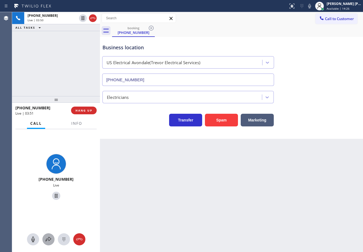
click at [45, 237] on div at bounding box center [48, 239] width 12 height 7
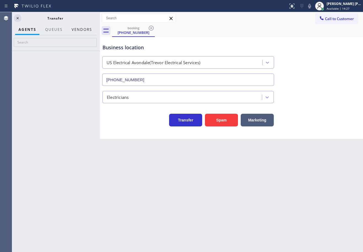
click at [78, 30] on button "Vendors" at bounding box center [81, 29] width 27 height 11
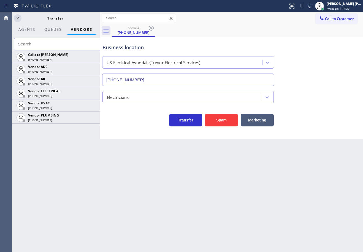
click at [0, 0] on icon at bounding box center [0, 0] width 0 height 0
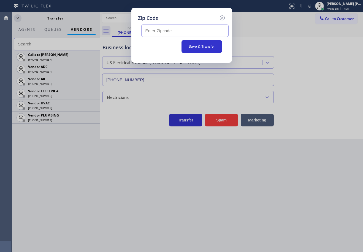
click at [211, 30] on input "text" at bounding box center [184, 31] width 87 height 12
type input "4"
type input "76052"
click at [207, 46] on button "Save & Transfer" at bounding box center [201, 46] width 40 height 13
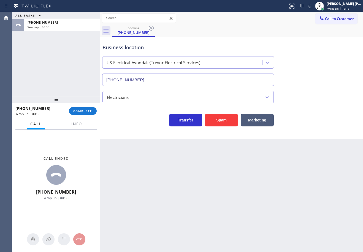
click at [83, 101] on div at bounding box center [56, 100] width 88 height 7
click at [86, 109] on div "[PHONE_NUMBER] Wrap up | 00:33 COMPLETE" at bounding box center [55, 111] width 81 height 14
click at [86, 110] on span "COMPLETE" at bounding box center [82, 111] width 19 height 4
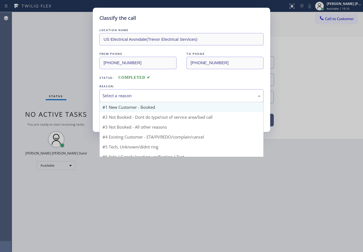
drag, startPoint x: 128, startPoint y: 98, endPoint x: 134, endPoint y: 103, distance: 7.6
click at [131, 97] on div "Select a reason" at bounding box center [181, 96] width 158 height 6
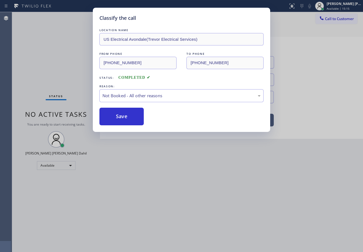
click at [130, 116] on button "Save" at bounding box center [121, 117] width 44 height 18
click at [133, 116] on button "Save" at bounding box center [121, 117] width 44 height 18
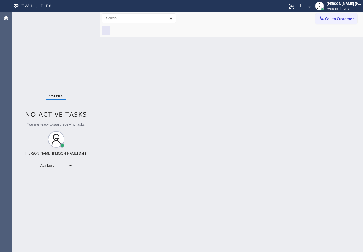
click at [291, 173] on div "Back to Dashboard Change Sender ID Customers Technicians Select a contact Outbo…" at bounding box center [231, 132] width 263 height 240
click at [234, 27] on div at bounding box center [237, 31] width 251 height 12
click at [247, 42] on div "Back to Dashboard Change Sender ID Customers Technicians Select a contact Outbo…" at bounding box center [231, 132] width 263 height 240
click at [186, 34] on div at bounding box center [237, 31] width 251 height 12
click at [83, 18] on div "Status No active tasks You are ready to start receiving tasks. [PERSON_NAME] [P…" at bounding box center [56, 132] width 88 height 240
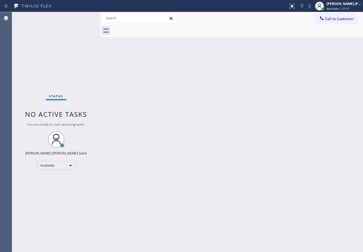
click at [83, 18] on div "Status No active tasks You are ready to start receiving tasks. [PERSON_NAME] [P…" at bounding box center [56, 132] width 88 height 240
click at [245, 163] on div "Back to Dashboard Change Sender ID Customers Technicians Select a contact Outbo…" at bounding box center [231, 132] width 263 height 240
click at [342, 4] on div "[PERSON_NAME] [PERSON_NAME] Dahil" at bounding box center [344, 3] width 35 height 5
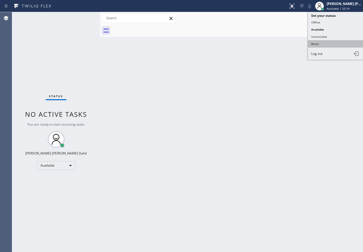
click at [329, 43] on button "Break" at bounding box center [335, 43] width 55 height 7
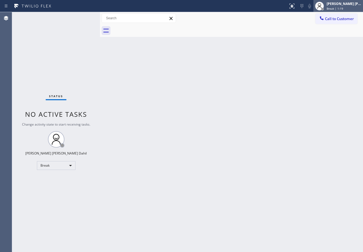
click at [344, 3] on div "[PERSON_NAME] [PERSON_NAME] Dahil" at bounding box center [344, 3] width 35 height 5
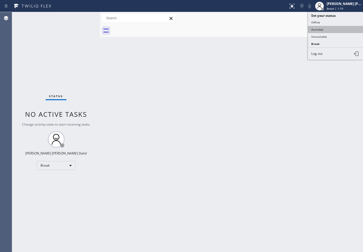
click at [336, 28] on button "Available" at bounding box center [335, 29] width 55 height 7
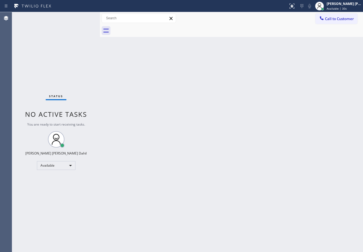
click at [247, 29] on div at bounding box center [237, 31] width 251 height 12
click at [83, 18] on div "Status No active tasks You are ready to start receiving tasks. [PERSON_NAME] [P…" at bounding box center [56, 132] width 88 height 240
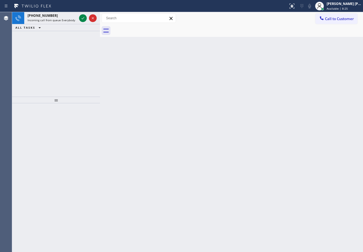
click at [83, 18] on icon at bounding box center [83, 18] width 3 height 2
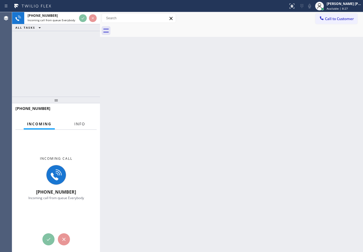
click at [77, 128] on div at bounding box center [79, 128] width 17 height 1
click at [77, 128] on button "Info" at bounding box center [79, 124] width 17 height 11
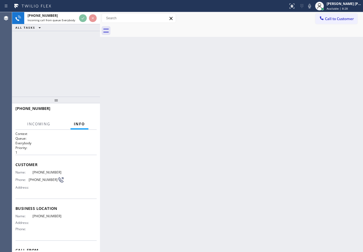
click at [78, 124] on span "Info" at bounding box center [79, 123] width 11 height 5
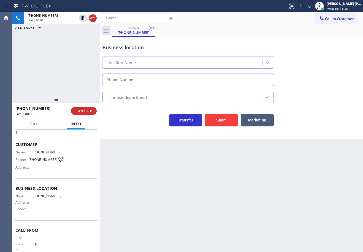
scroll to position [4, 0]
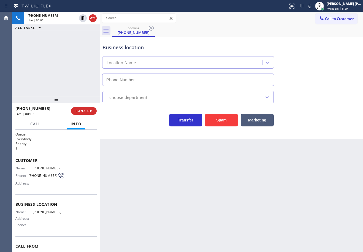
click at [61, 70] on div "[PHONE_NUMBER] Live | 00:09 ALL TASKS ALL TASKS ACTIVE TASKS TASKS IN WRAP UP" at bounding box center [56, 54] width 88 height 85
click at [84, 112] on span "HANG UP" at bounding box center [83, 111] width 17 height 4
click at [84, 111] on span "HANG UP" at bounding box center [83, 111] width 17 height 4
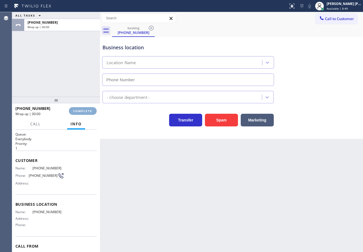
click at [84, 111] on span "COMPLETE" at bounding box center [82, 111] width 19 height 4
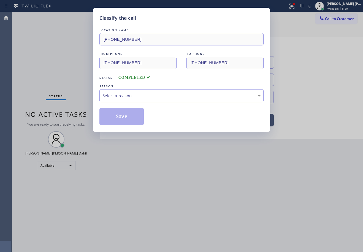
click at [132, 98] on div "Select a reason" at bounding box center [181, 96] width 158 height 6
click at [121, 120] on button "Save" at bounding box center [121, 117] width 44 height 18
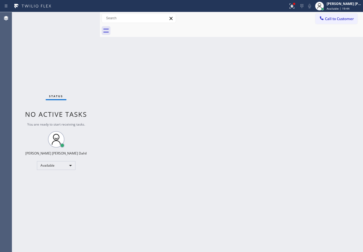
click at [268, 139] on div "Back to Dashboard Change Sender ID Customers Technicians Select a contact Outbo…" at bounding box center [231, 132] width 263 height 240
drag, startPoint x: 337, startPoint y: 3, endPoint x: 334, endPoint y: 14, distance: 11.4
click at [337, 3] on div "[PERSON_NAME] [PERSON_NAME] Dahil" at bounding box center [344, 3] width 35 height 5
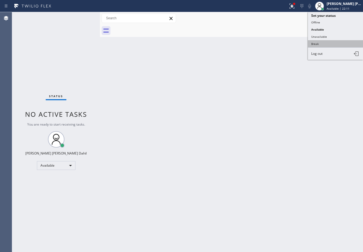
click at [317, 44] on button "Break" at bounding box center [335, 43] width 55 height 7
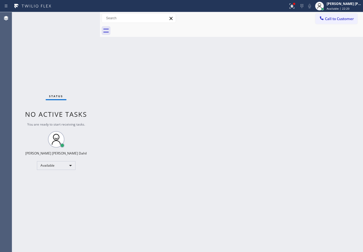
click at [83, 34] on div "Status No active tasks You are ready to start receiving tasks. [PERSON_NAME] [P…" at bounding box center [56, 132] width 88 height 240
click at [338, 4] on div "[PERSON_NAME] [PERSON_NAME] Dahil" at bounding box center [344, 3] width 35 height 5
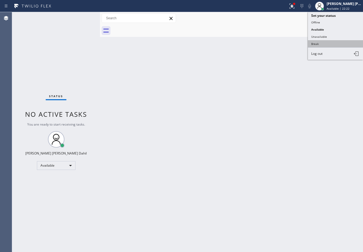
click at [313, 44] on button "Break" at bounding box center [335, 43] width 55 height 7
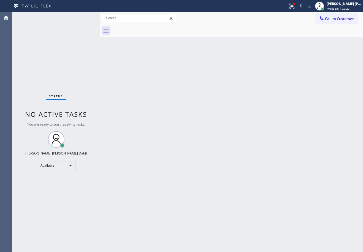
click at [307, 47] on div "Back to Dashboard Change Sender ID Customers Technicians Select a contact Outbo…" at bounding box center [231, 132] width 263 height 240
